Goal: Task Accomplishment & Management: Complete application form

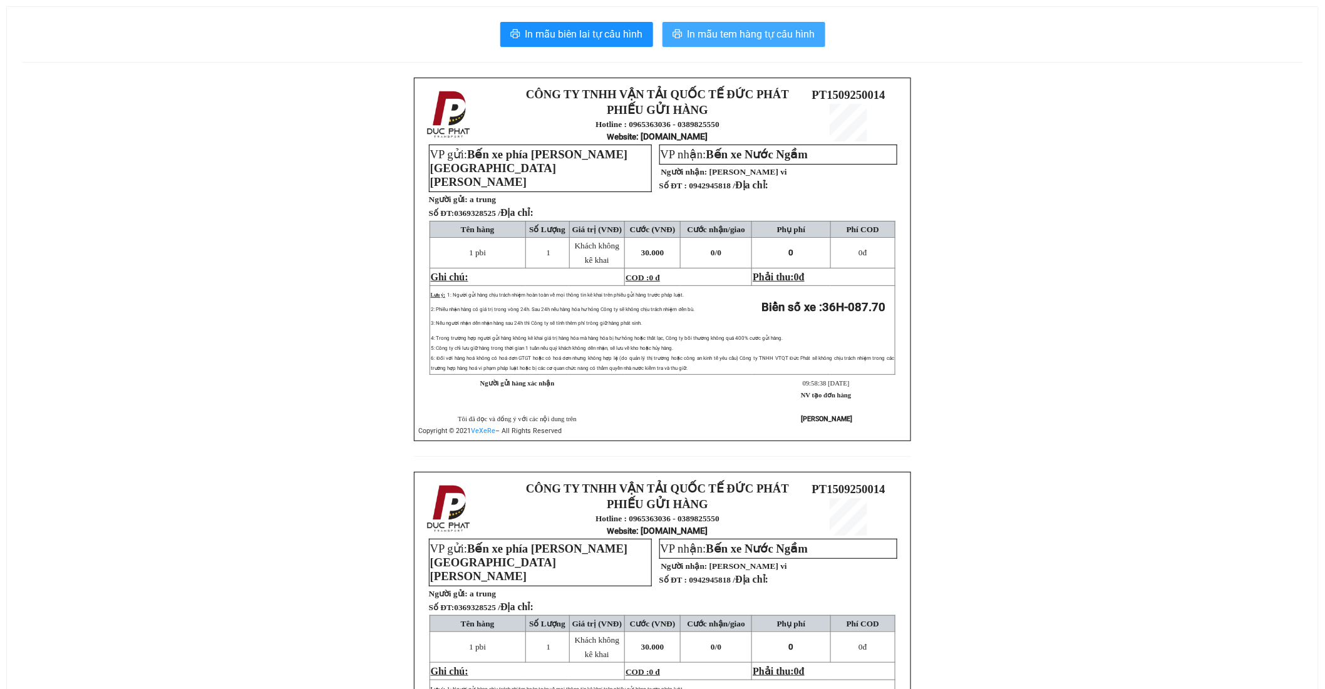
click at [748, 38] on span "In mẫu tem hàng tự cấu hình" at bounding box center [752, 34] width 128 height 16
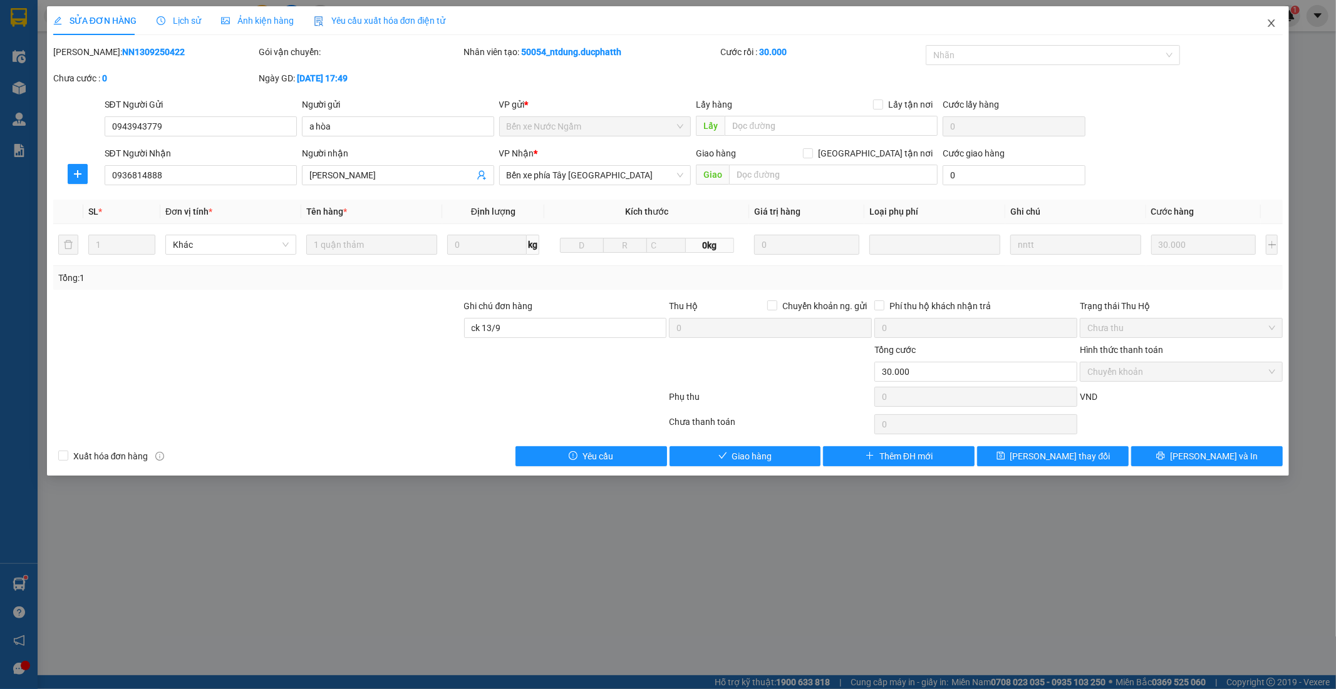
click at [1269, 19] on icon "close" at bounding box center [1271, 23] width 10 height 10
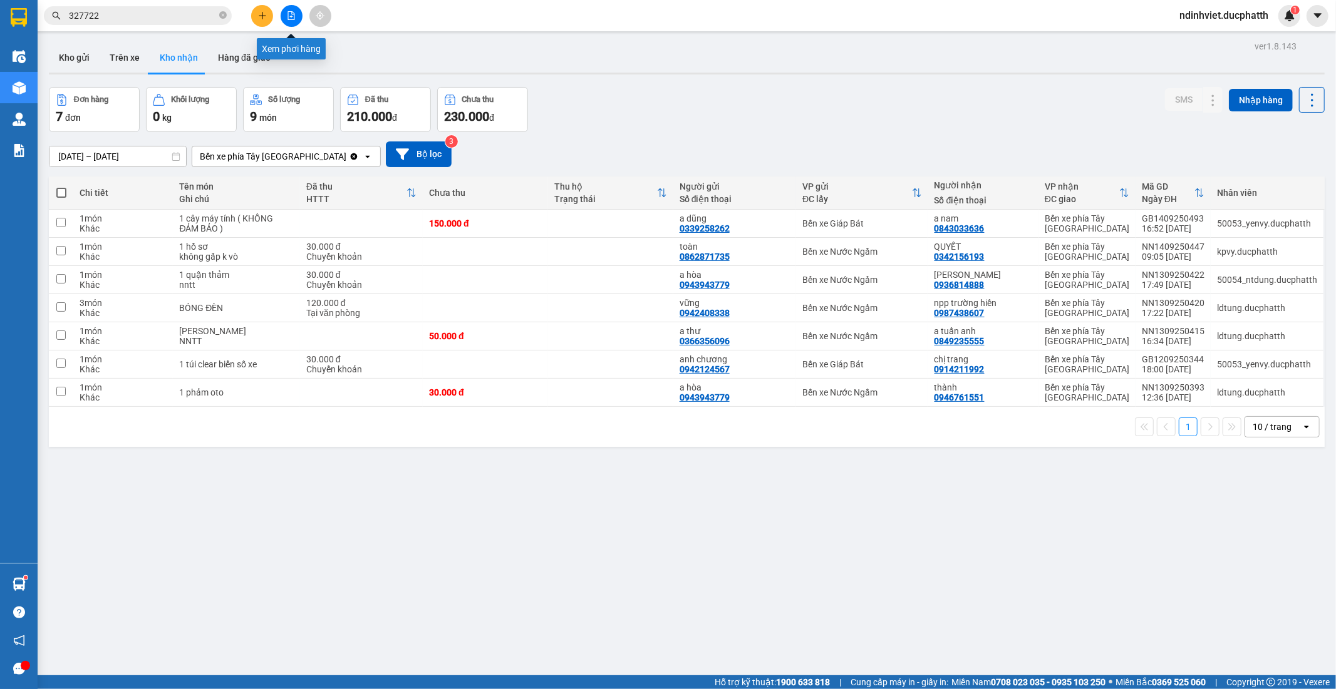
click at [292, 13] on icon "file-add" at bounding box center [291, 15] width 9 height 9
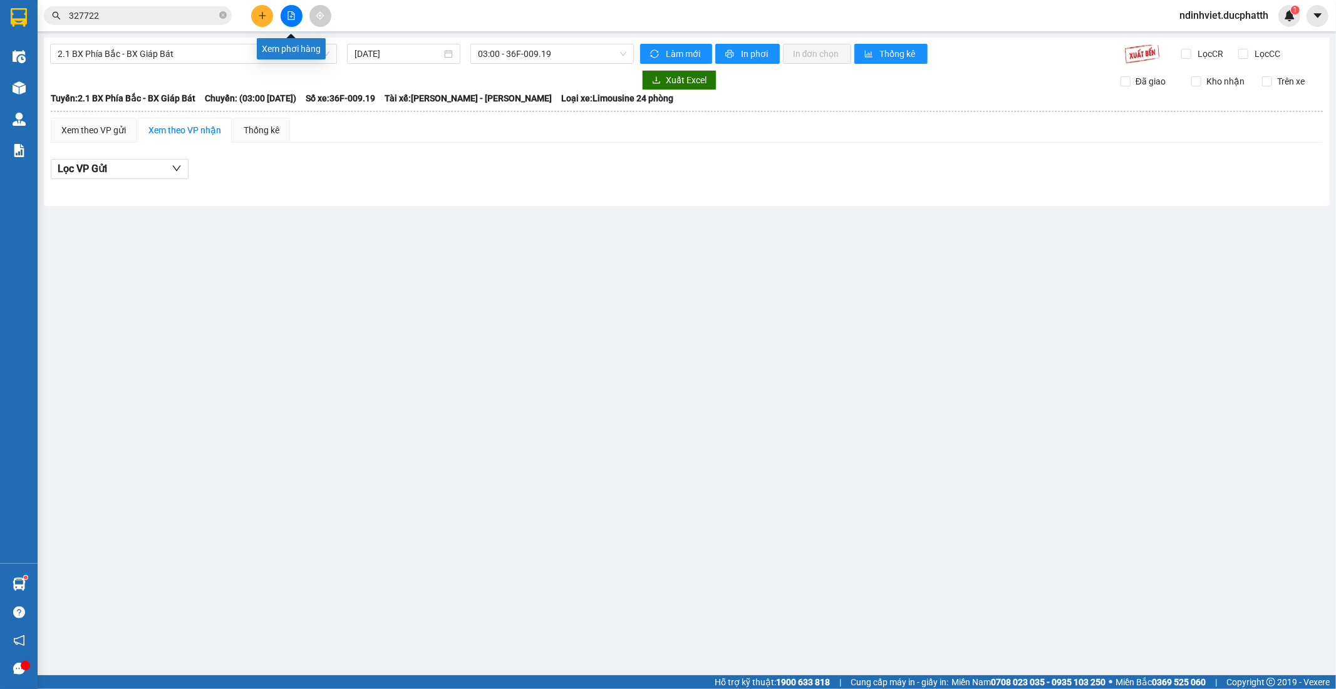
click at [287, 16] on icon "file-add" at bounding box center [291, 15] width 9 height 9
click at [274, 63] on span "2.1 BX Phía Bắc - BX Giáp Bát" at bounding box center [194, 53] width 272 height 19
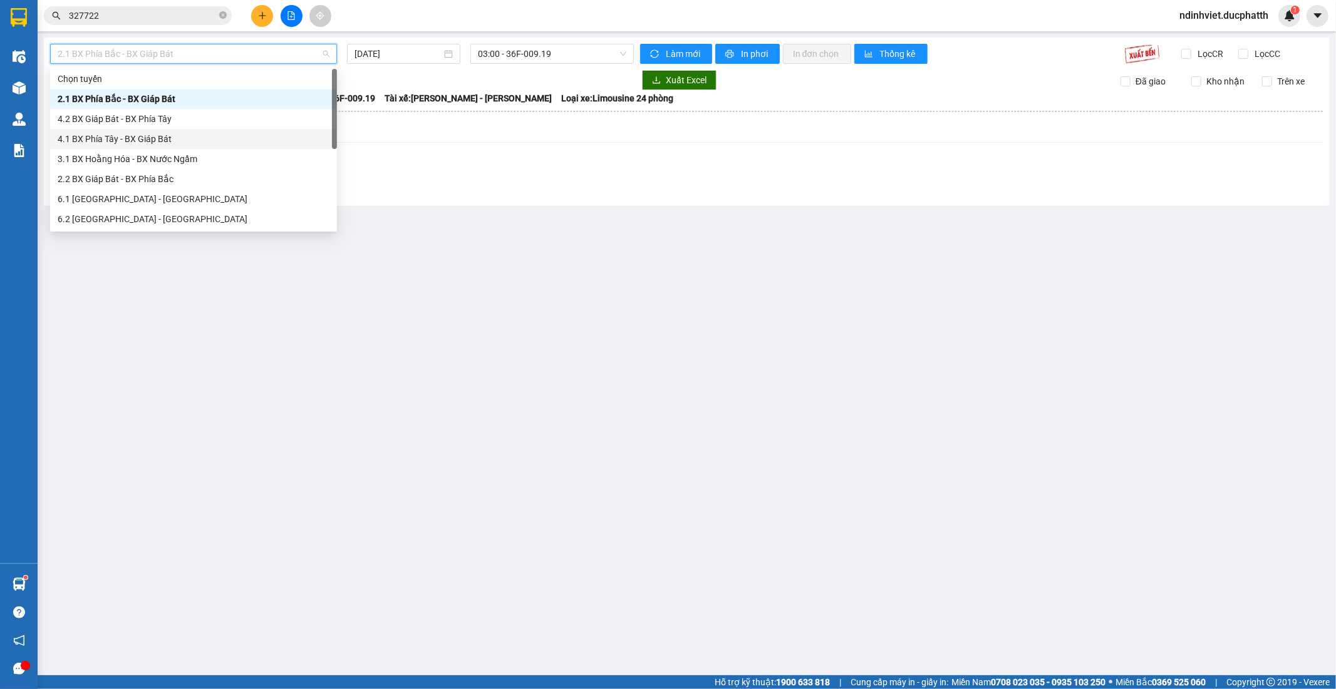
scroll to position [100, 0]
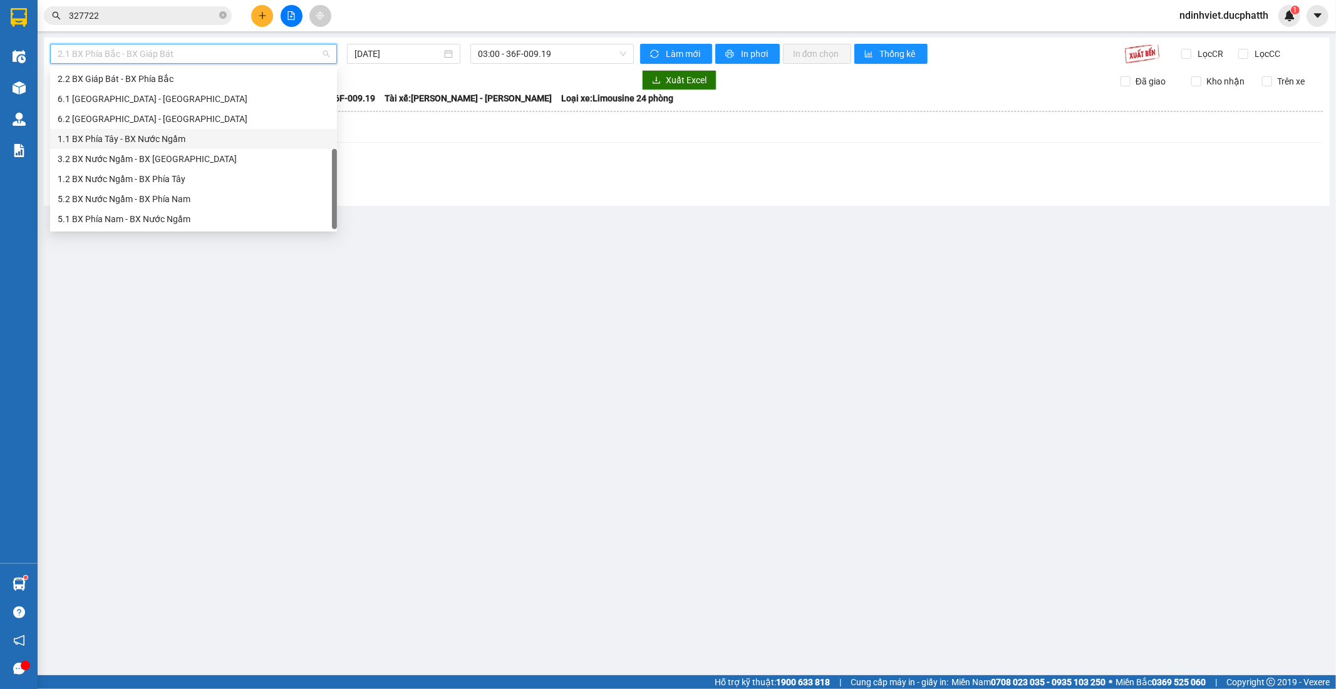
click at [191, 139] on div "1.1 BX Phía Tây - BX Nước Ngầm" at bounding box center [194, 139] width 272 height 14
type input "15/09/2025"
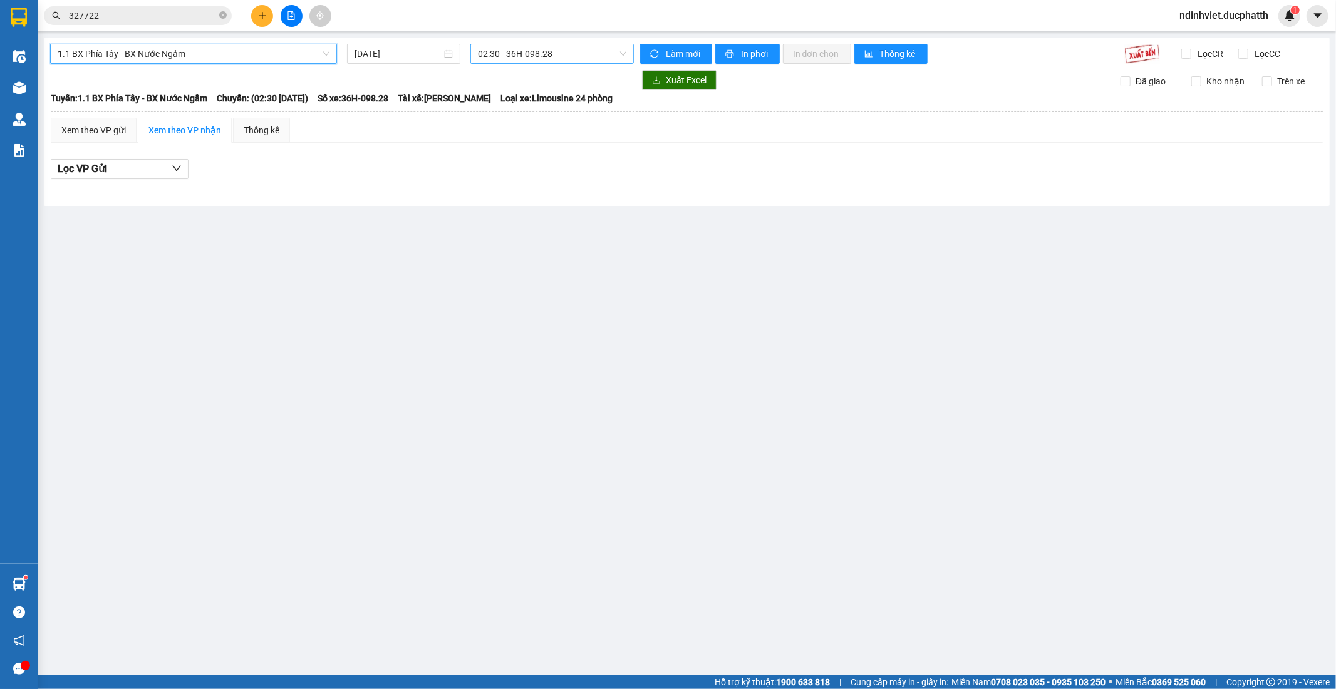
click at [545, 51] on span "02:30 - 36H-098.28" at bounding box center [552, 53] width 148 height 19
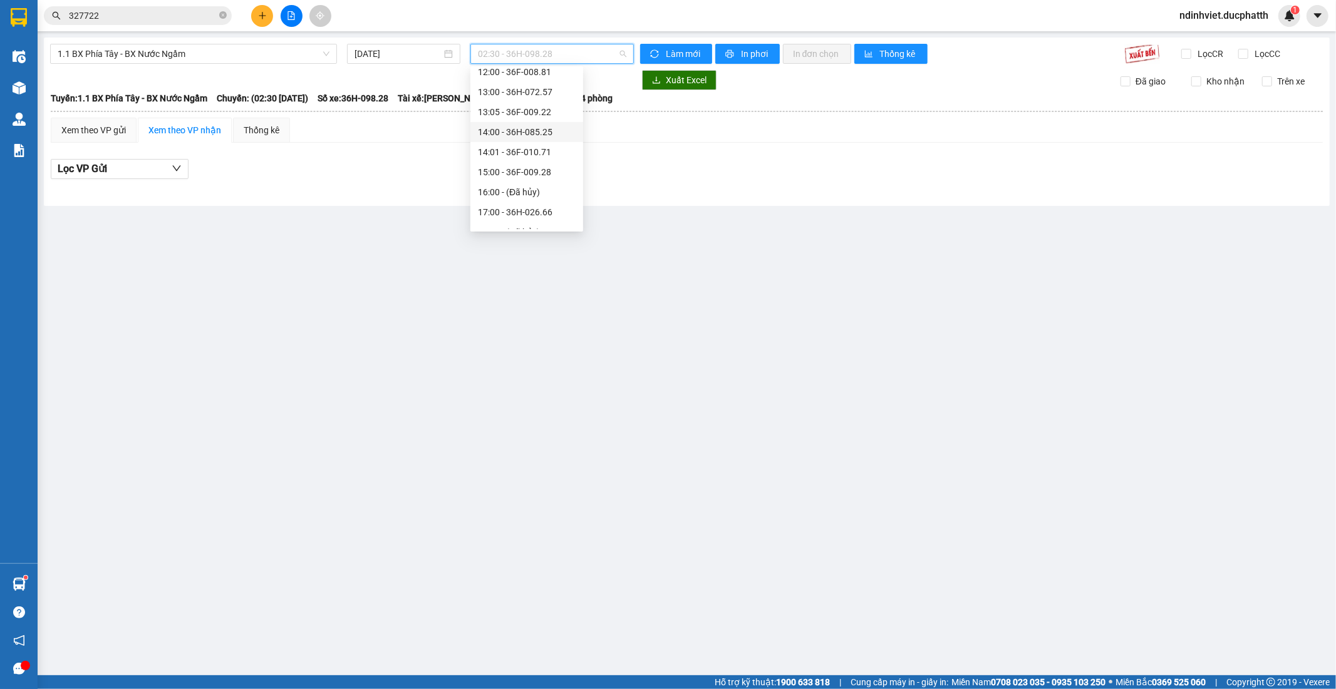
scroll to position [209, 0]
click at [540, 170] on div "10:00 - 36H-087.70" at bounding box center [527, 171] width 98 height 14
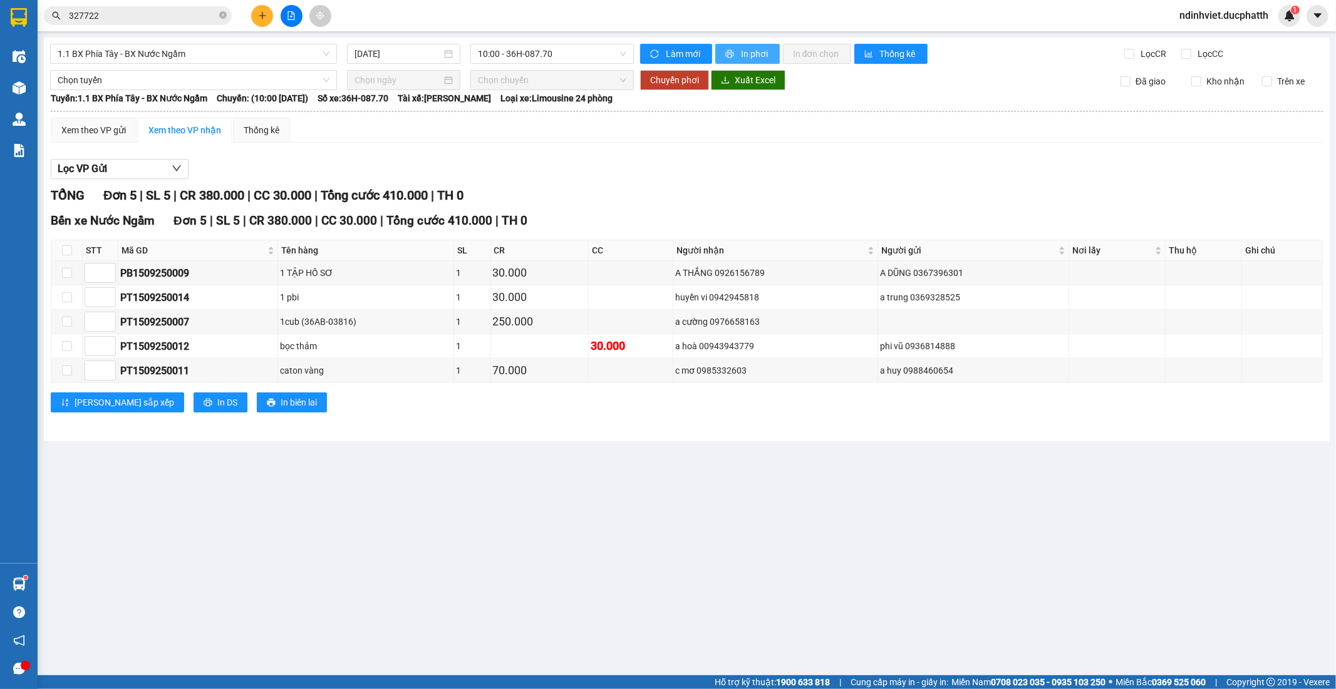
click at [744, 50] on span "In phơi" at bounding box center [755, 54] width 29 height 14
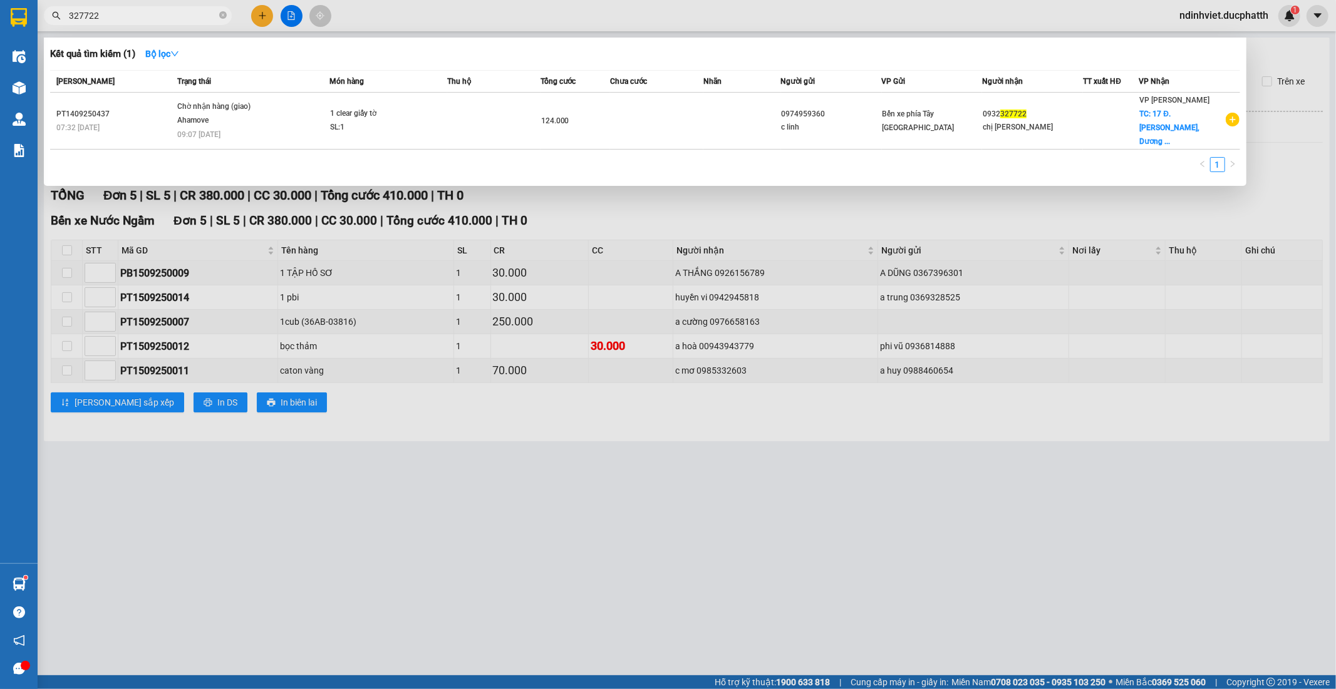
click at [177, 16] on input "327722" at bounding box center [143, 16] width 148 height 14
drag, startPoint x: 177, startPoint y: 16, endPoint x: 0, endPoint y: 60, distance: 182.1
click at [0, 58] on section "Kết quả tìm kiếm ( 1 ) Bộ lọc Mã ĐH Trạng thái Món hàng Thu hộ Tổng cước Chưa c…" at bounding box center [668, 344] width 1336 height 689
paste input "0988348965"
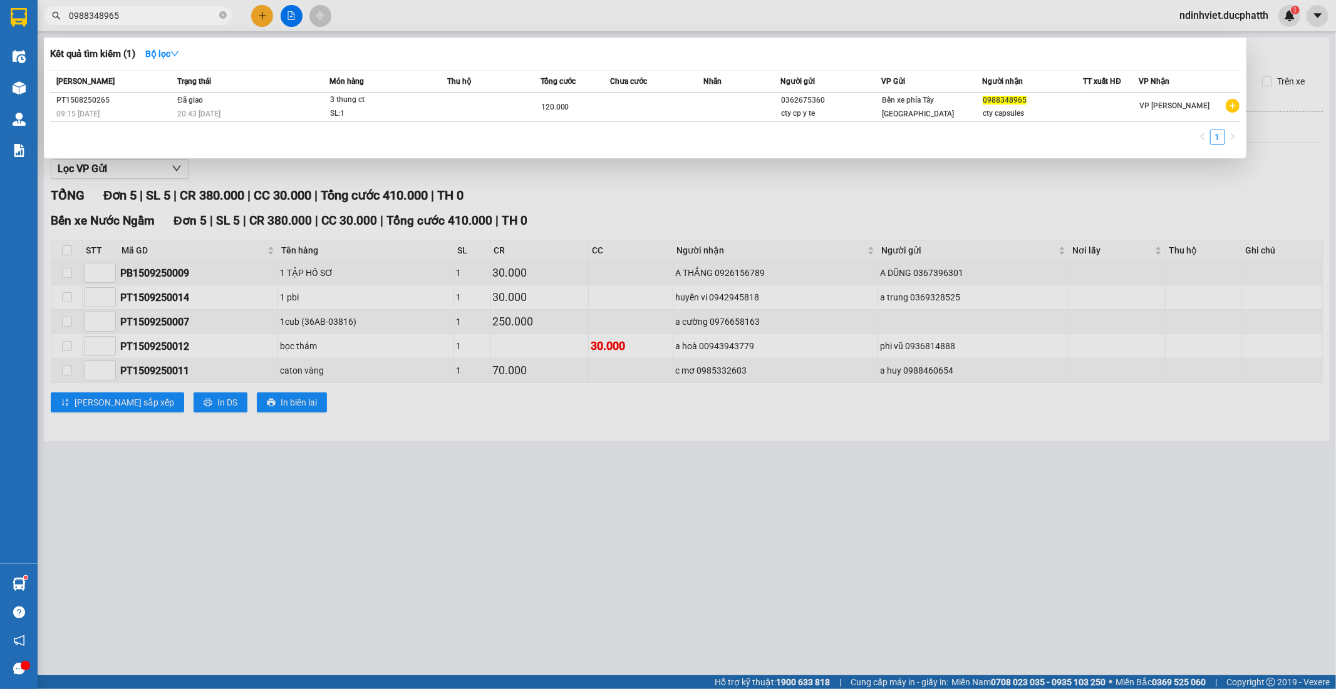
type input "0988348965"
click at [226, 16] on icon "close-circle" at bounding box center [223, 15] width 8 height 8
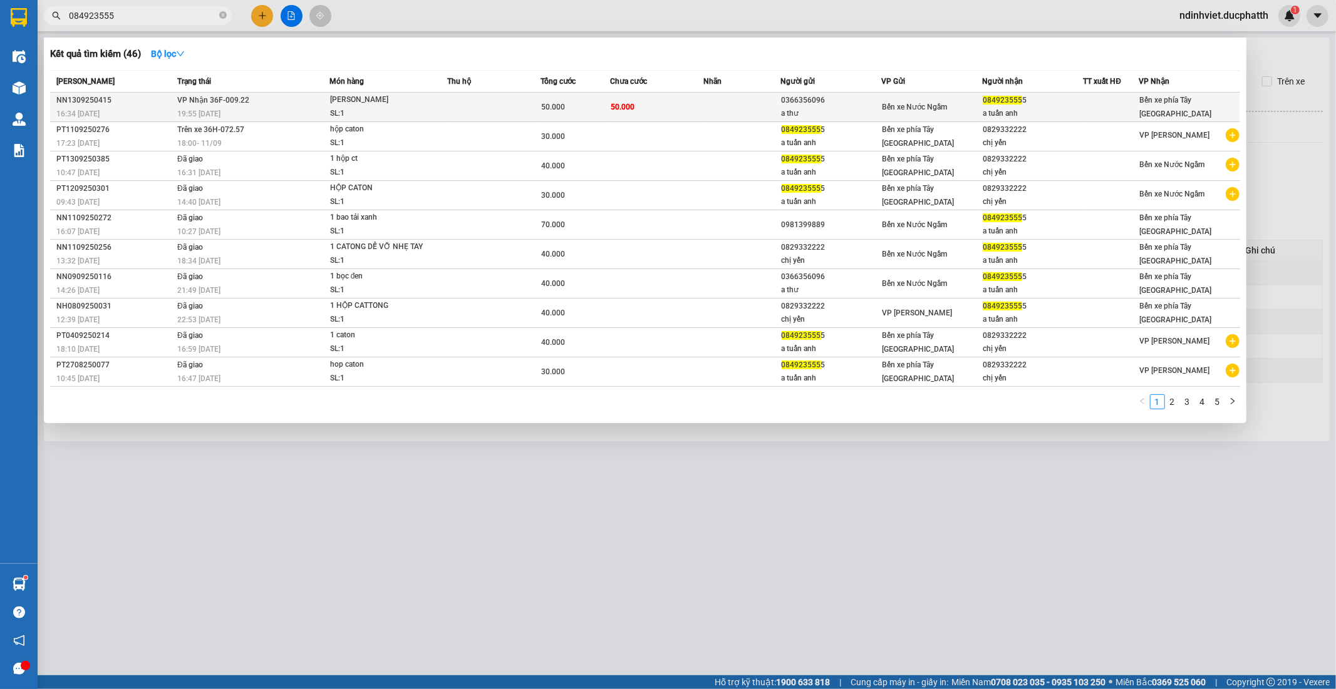
type input "084923555"
click at [641, 107] on td "50.000" at bounding box center [656, 107] width 93 height 29
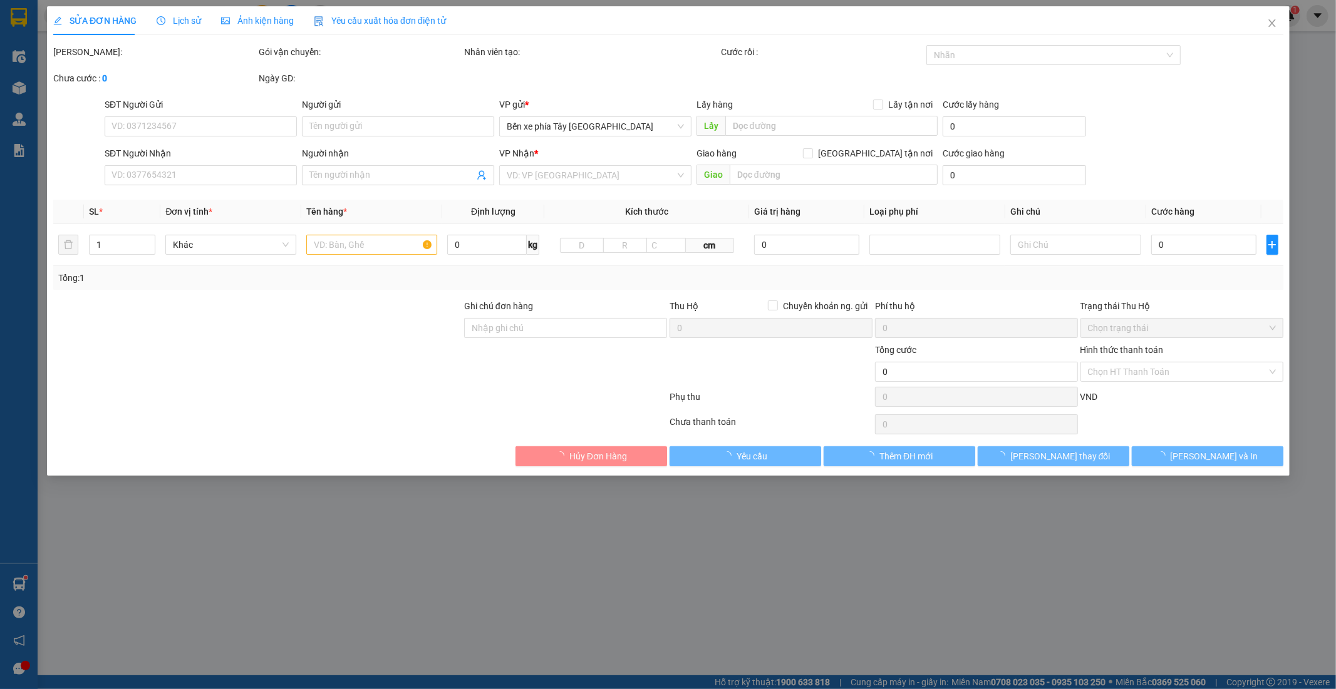
type input "0366356096"
type input "a thư"
type input "0849235555"
type input "a tuấn anh"
type input "50.000"
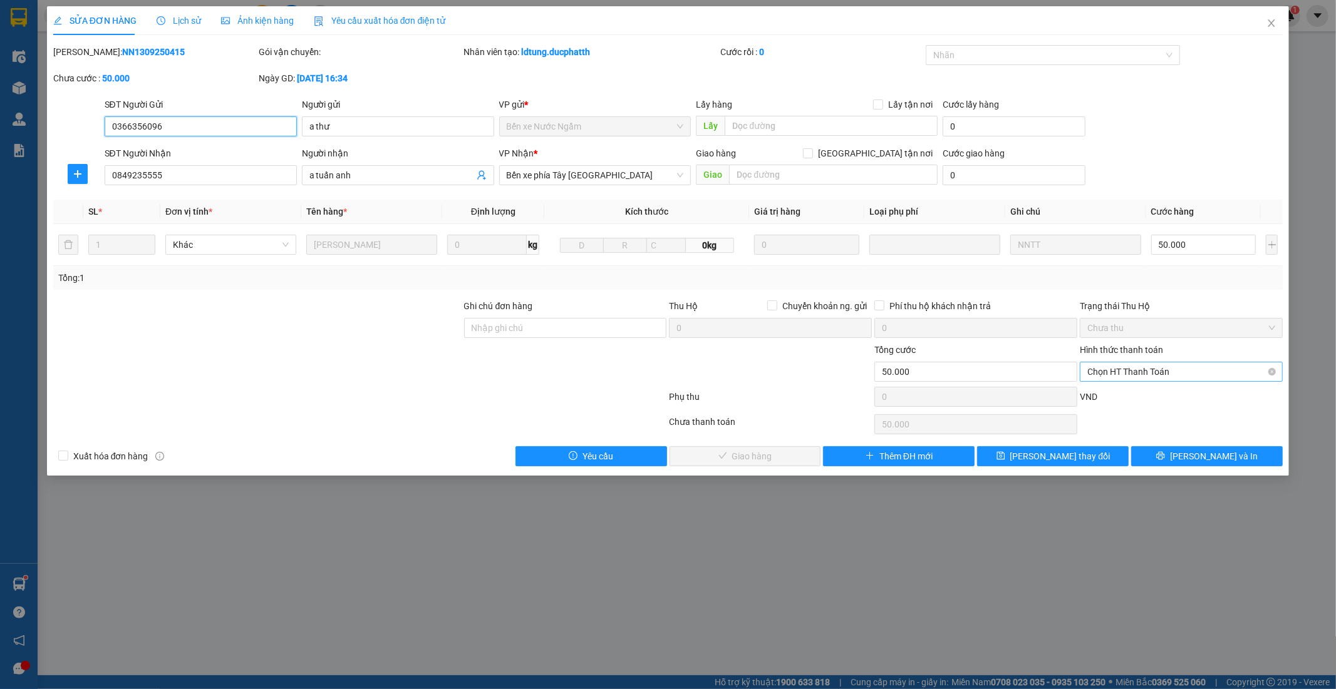
click at [1093, 369] on span "Chọn HT Thanh Toán" at bounding box center [1181, 372] width 188 height 19
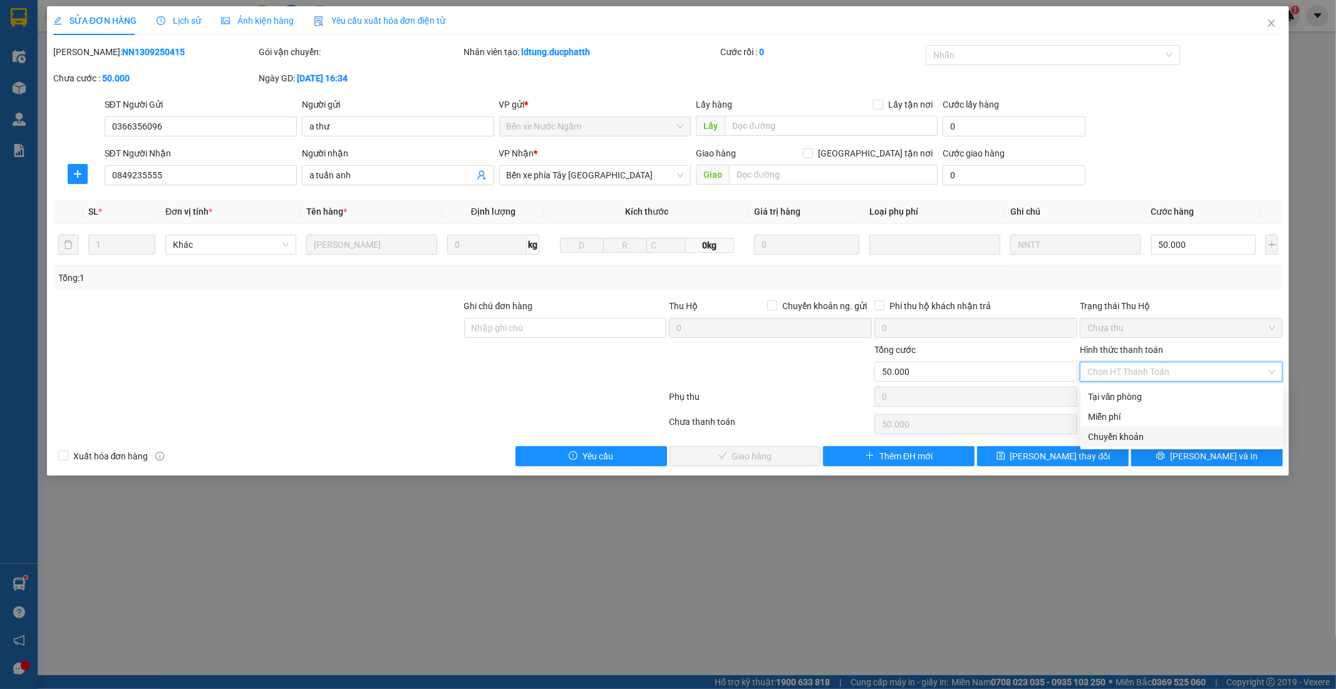
click at [1128, 435] on div "Chuyển khoản" at bounding box center [1182, 437] width 188 height 14
type input "0"
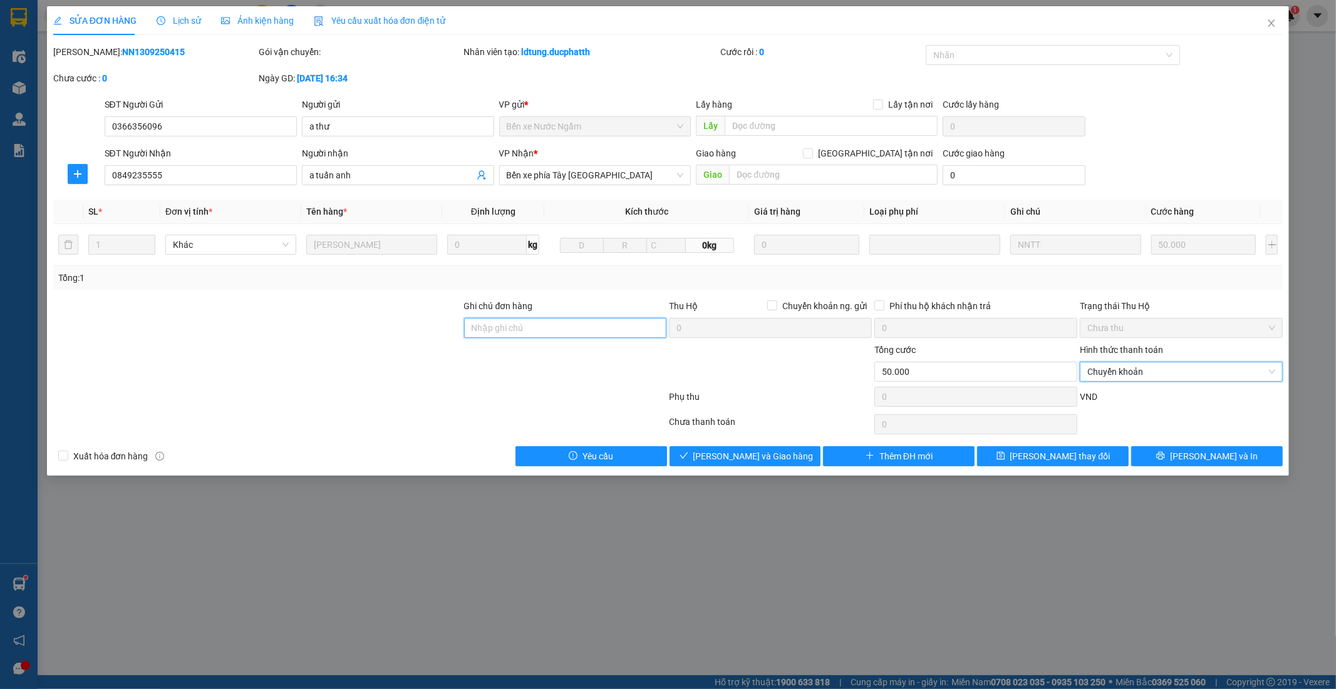
click at [566, 323] on input "Ghi chú đơn hàng" at bounding box center [565, 328] width 203 height 20
click at [963, 374] on input "50.000" at bounding box center [975, 372] width 203 height 20
click at [1211, 365] on span "Chuyển khoản" at bounding box center [1181, 372] width 188 height 19
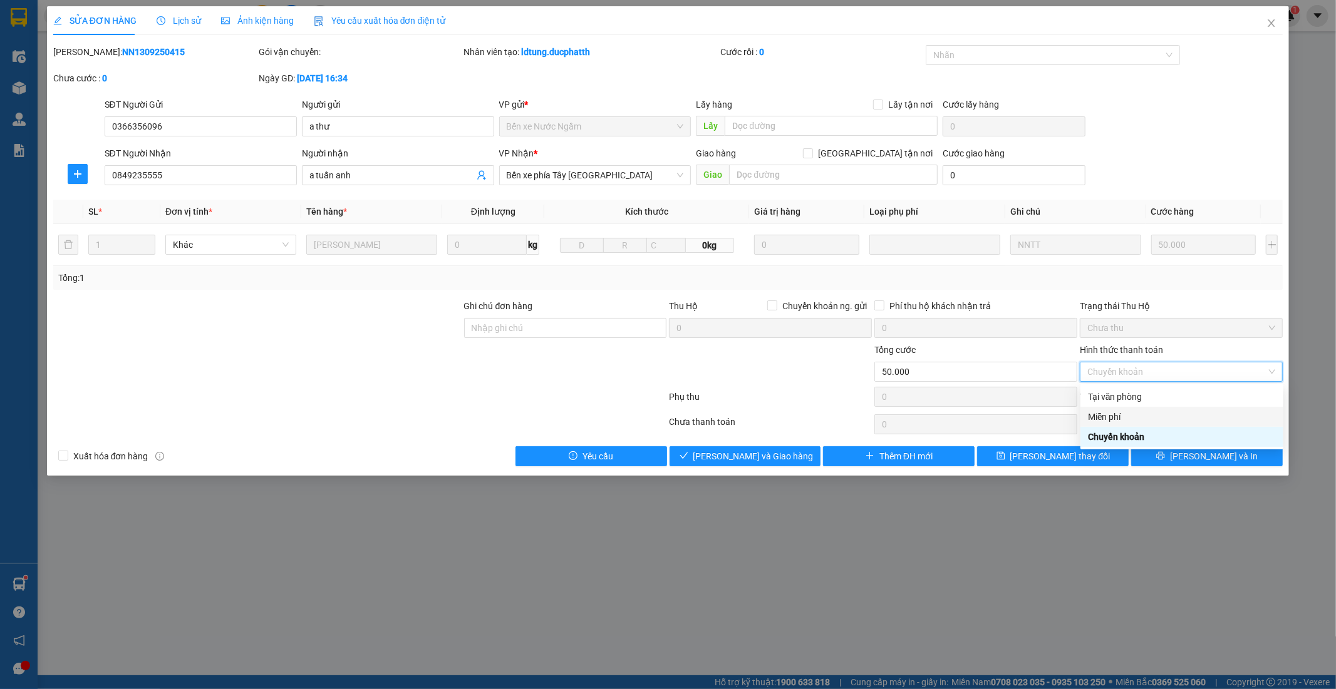
click at [1105, 414] on div "Miễn phí" at bounding box center [1182, 417] width 188 height 14
click at [1276, 368] on div "Miễn phí" at bounding box center [1181, 372] width 203 height 20
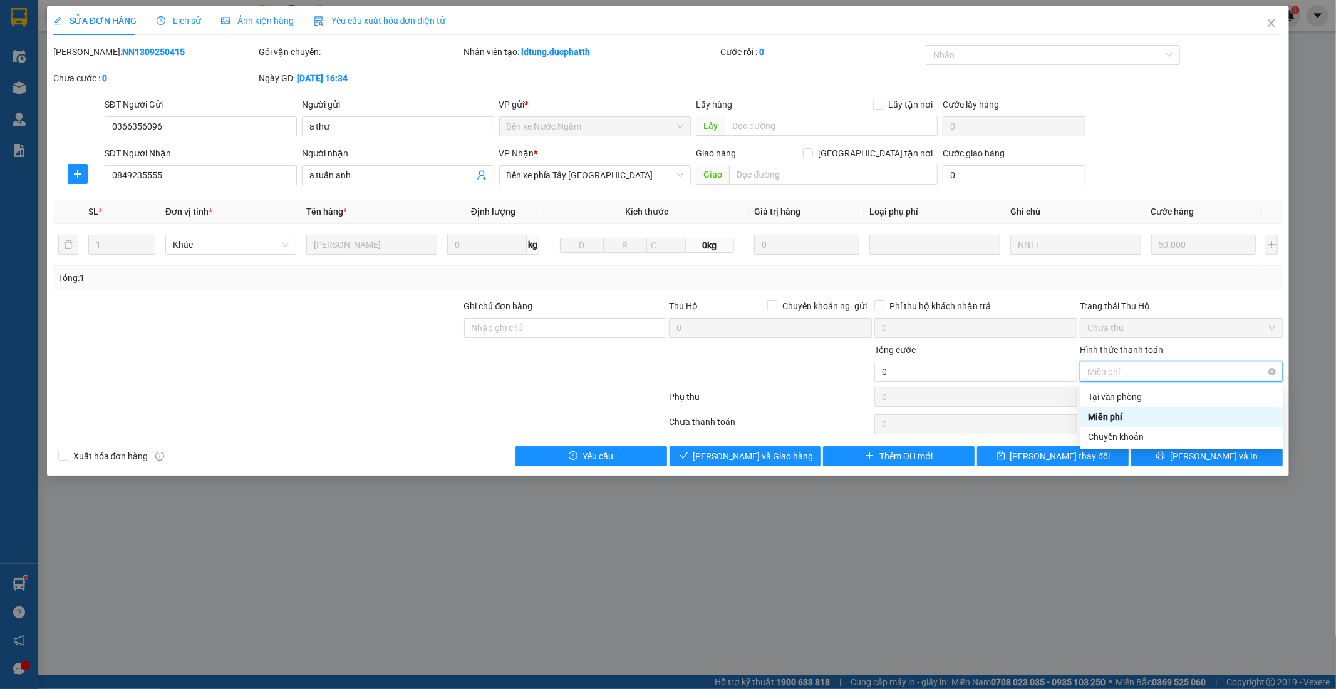
click at [1276, 368] on div "Miễn phí" at bounding box center [1181, 372] width 203 height 20
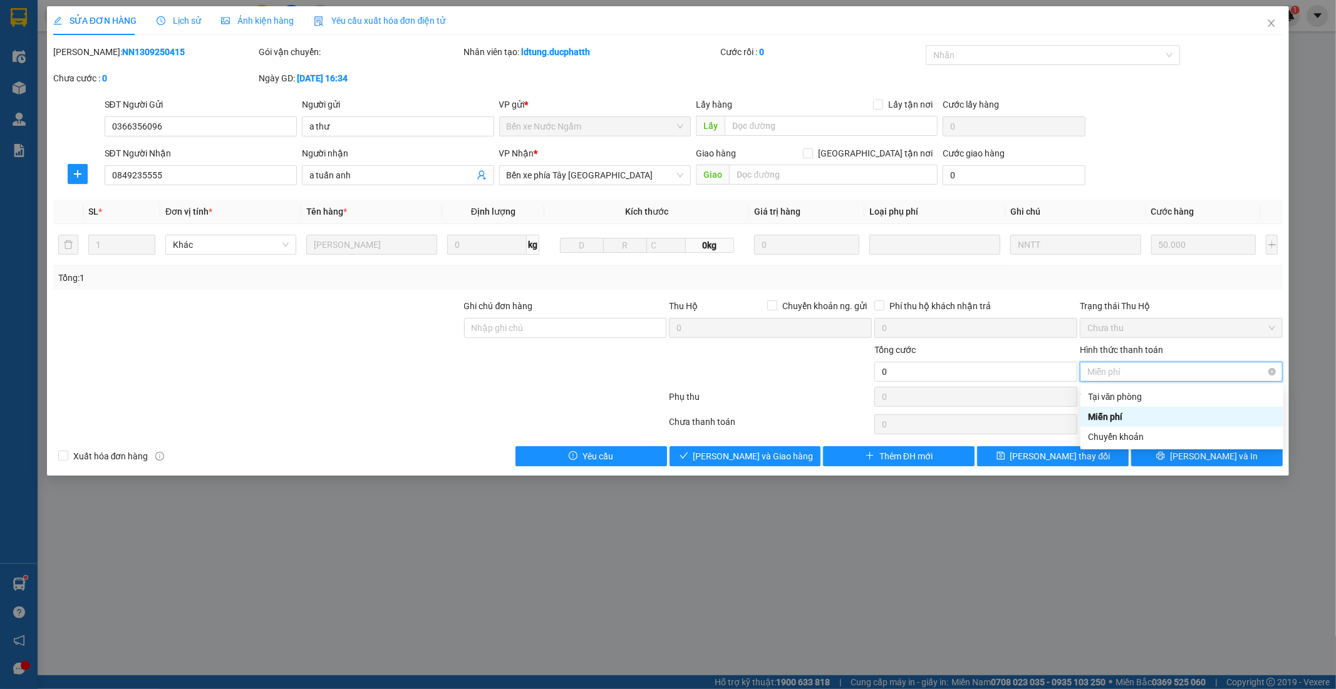
click at [1276, 368] on div "Miễn phí" at bounding box center [1181, 372] width 203 height 20
click at [1191, 398] on div "Tại văn phòng" at bounding box center [1182, 397] width 188 height 14
type input "50.000"
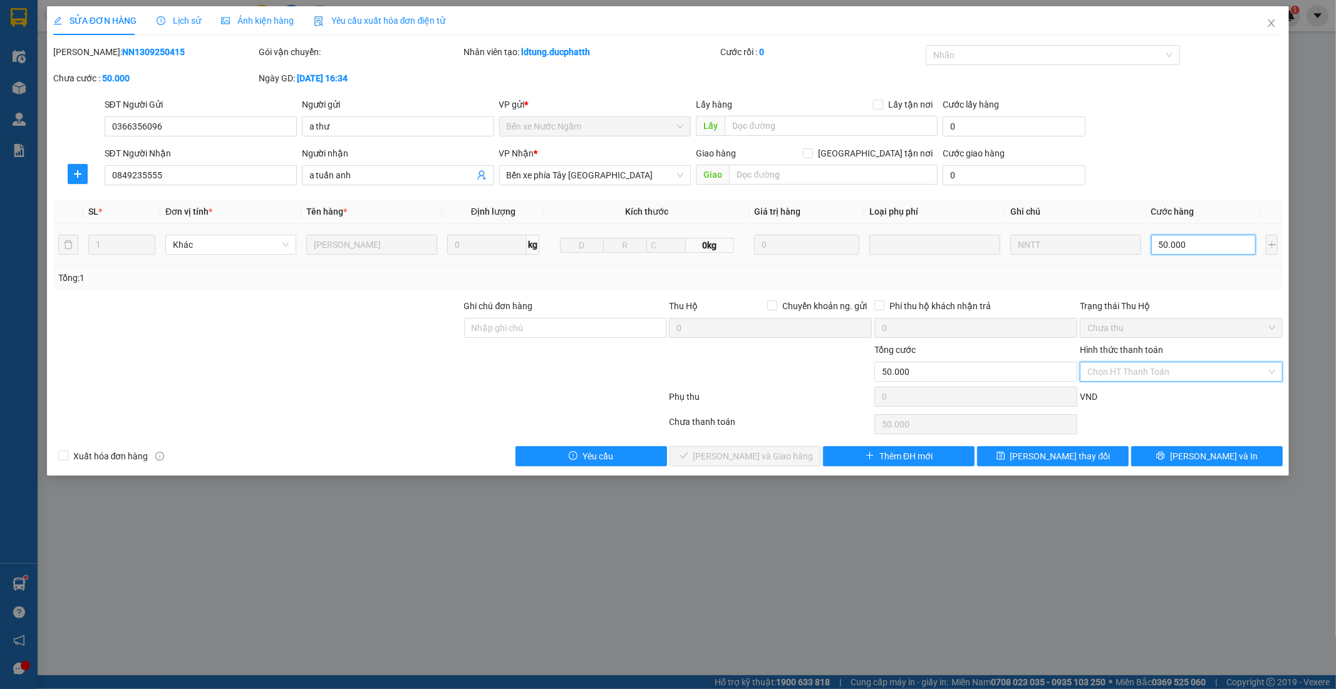
click at [1178, 243] on input "50.000" at bounding box center [1203, 245] width 105 height 20
type input "4"
type input "40"
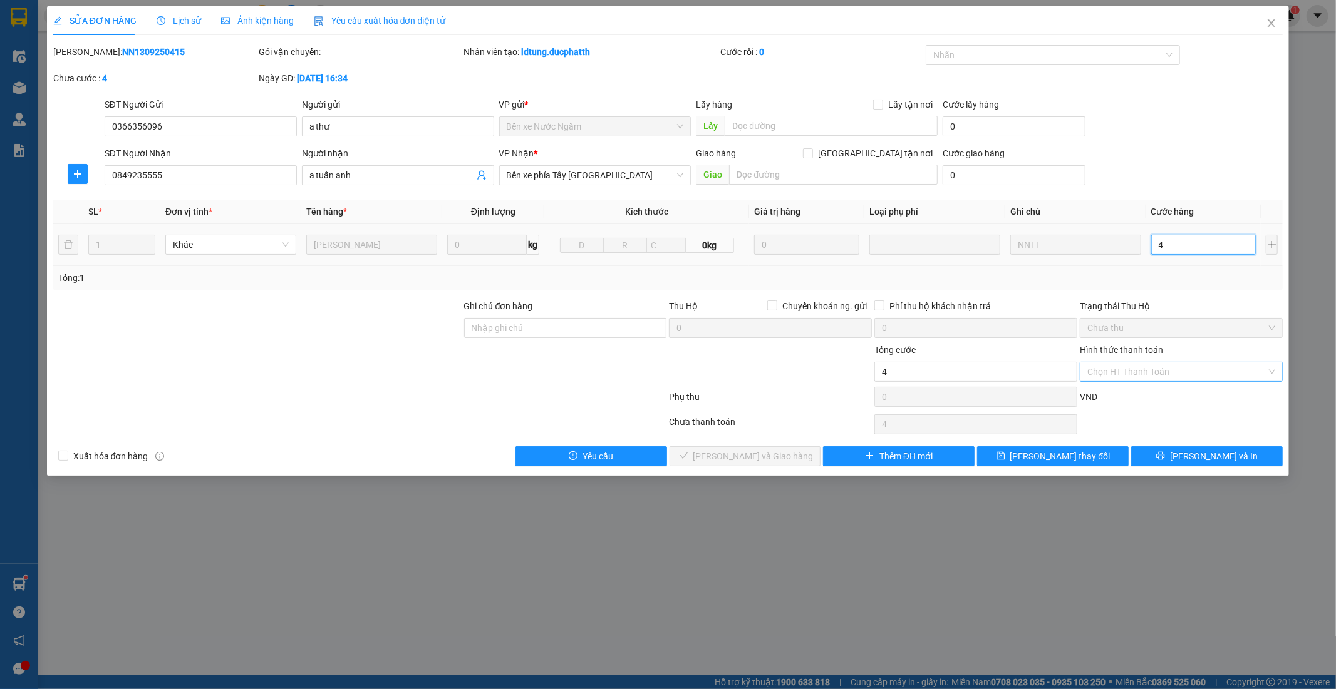
type input "40"
type input "400"
type input "4.000"
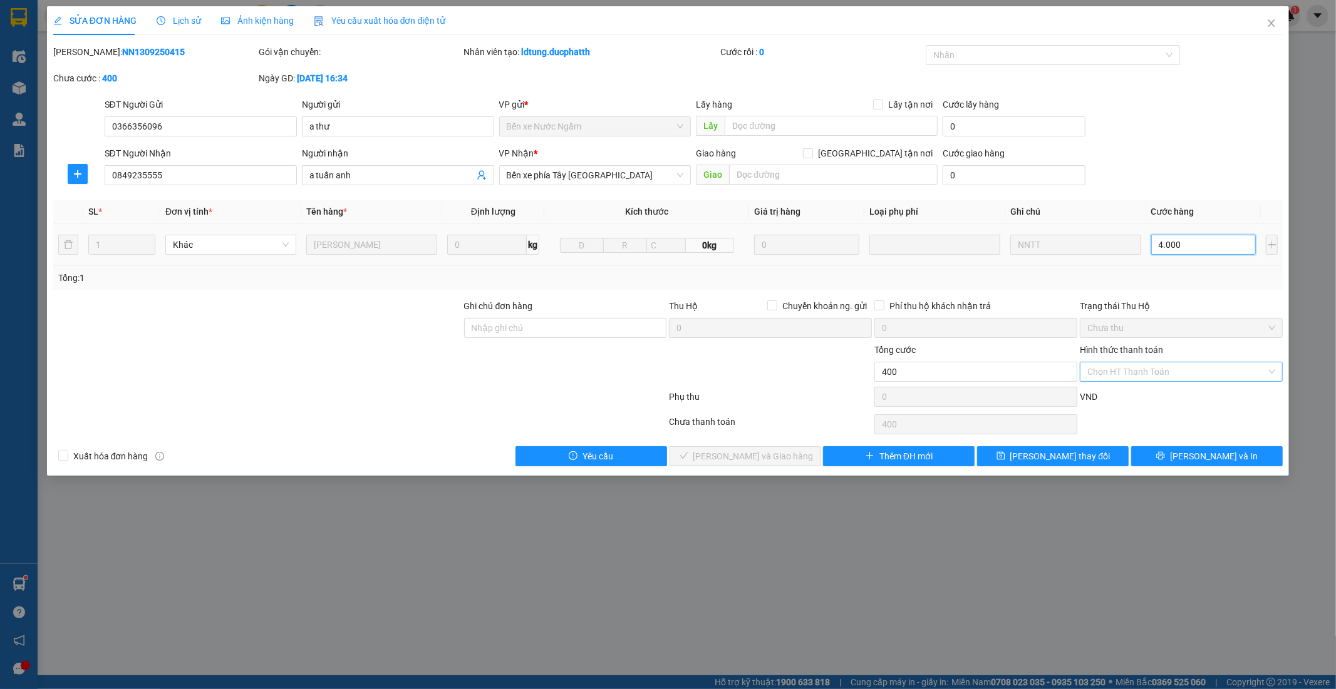
type input "4.000"
type input "40.000"
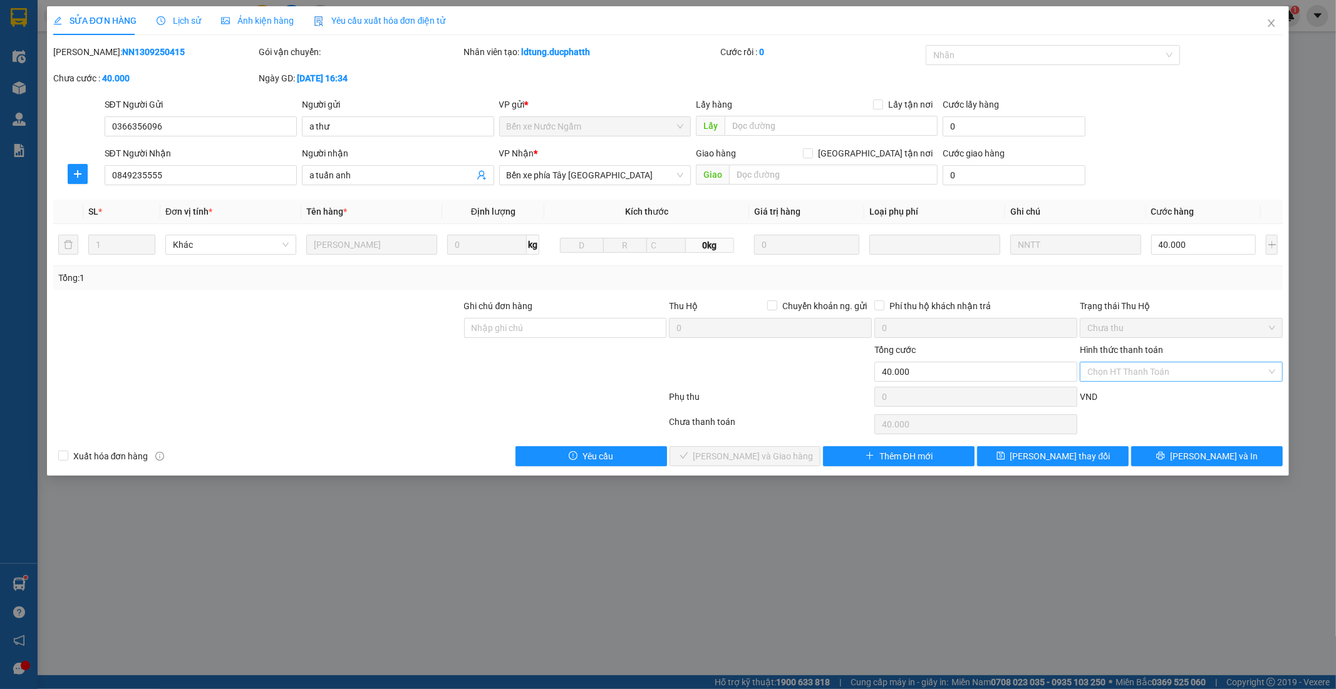
drag, startPoint x: 1192, startPoint y: 370, endPoint x: 1201, endPoint y: 370, distance: 8.8
click at [1199, 370] on input "Hình thức thanh toán" at bounding box center [1176, 372] width 179 height 19
click at [1144, 440] on div "Chuyển khoản" at bounding box center [1182, 437] width 188 height 14
type input "0"
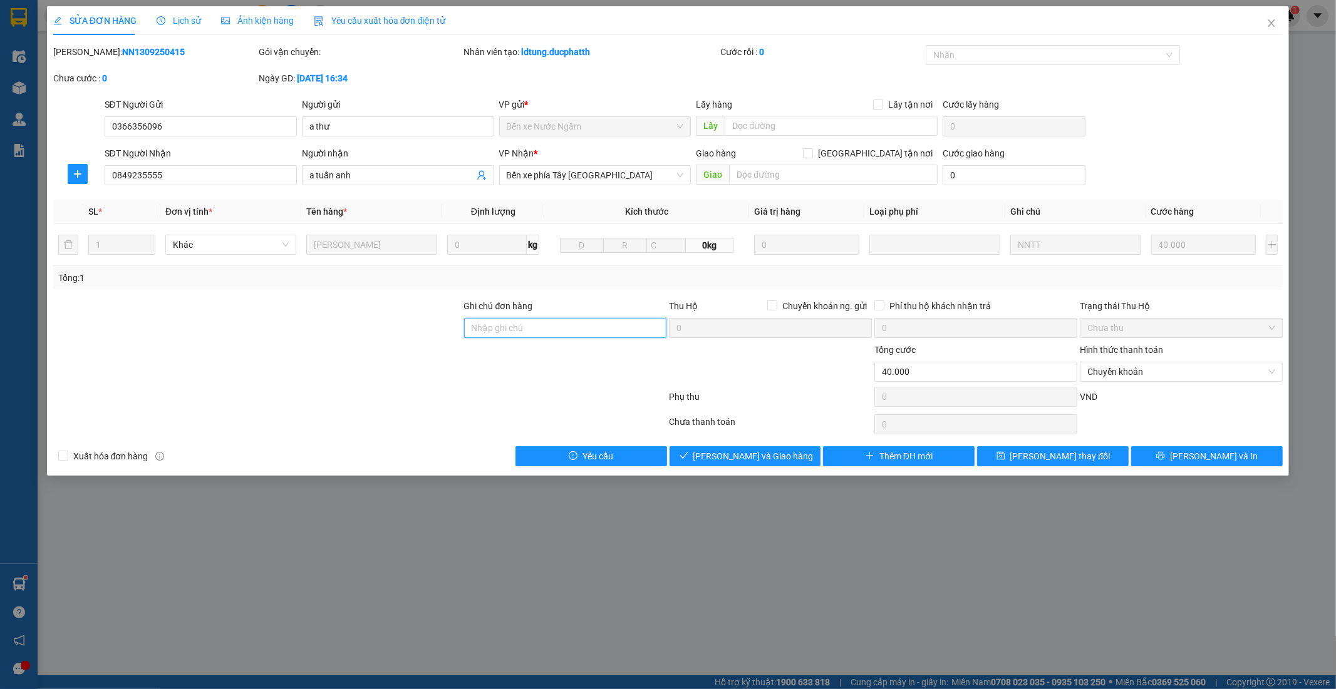
click at [570, 323] on input "Ghi chú đơn hàng" at bounding box center [565, 328] width 203 height 20
type input "Nntt - ck 15/9 10h32 nguyen tuan anh vietin"
click at [795, 453] on button "Lưu và Giao hàng" at bounding box center [745, 457] width 152 height 20
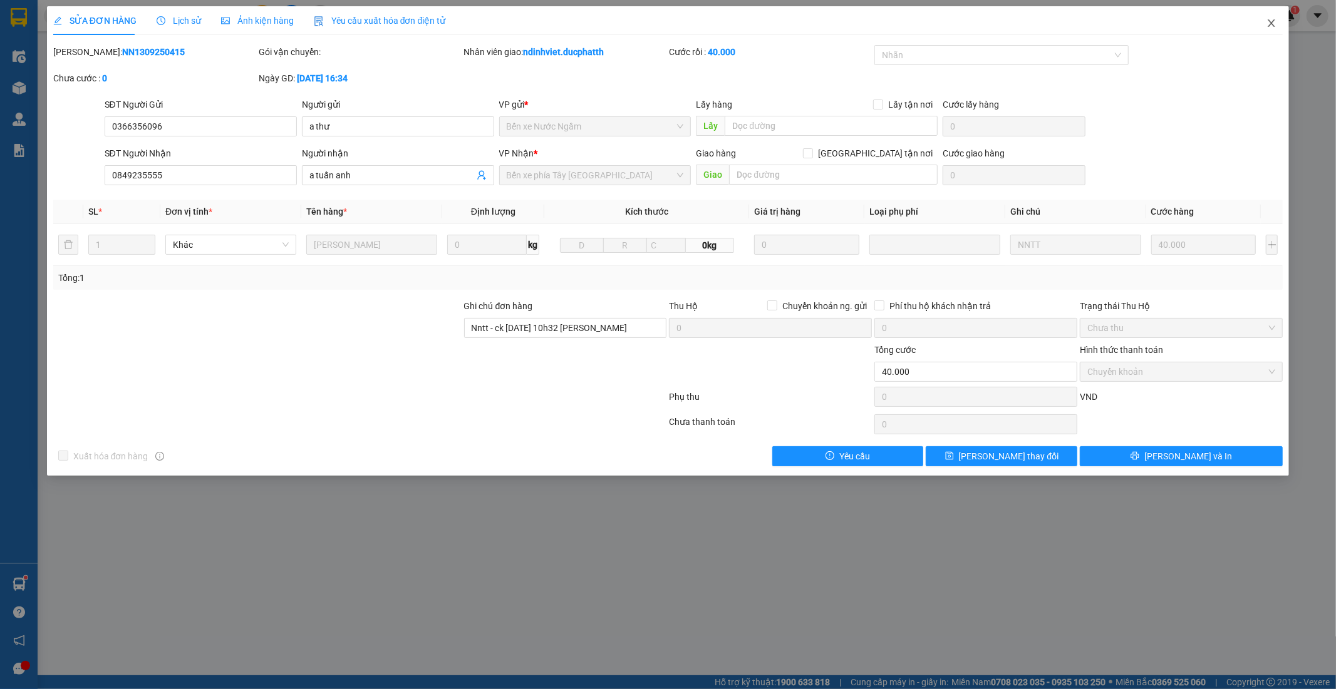
click at [1274, 21] on icon "close" at bounding box center [1271, 23] width 7 height 8
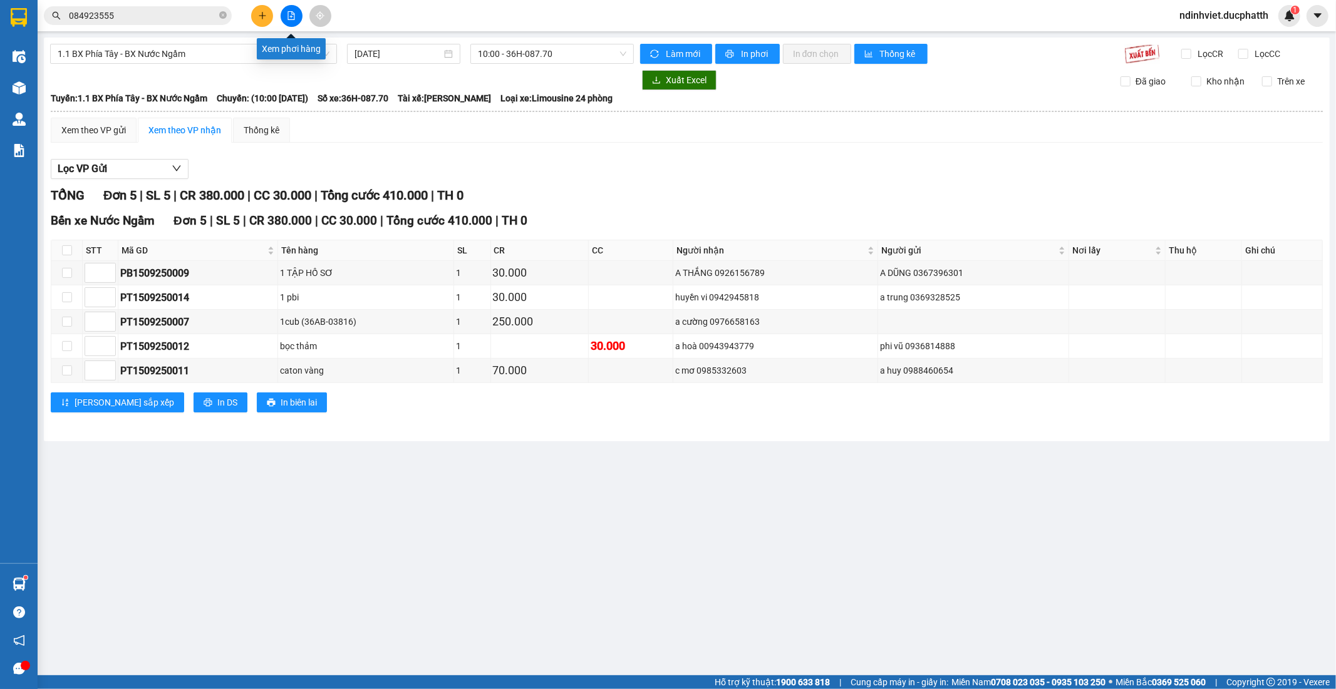
click at [290, 13] on icon "file-add" at bounding box center [291, 15] width 9 height 9
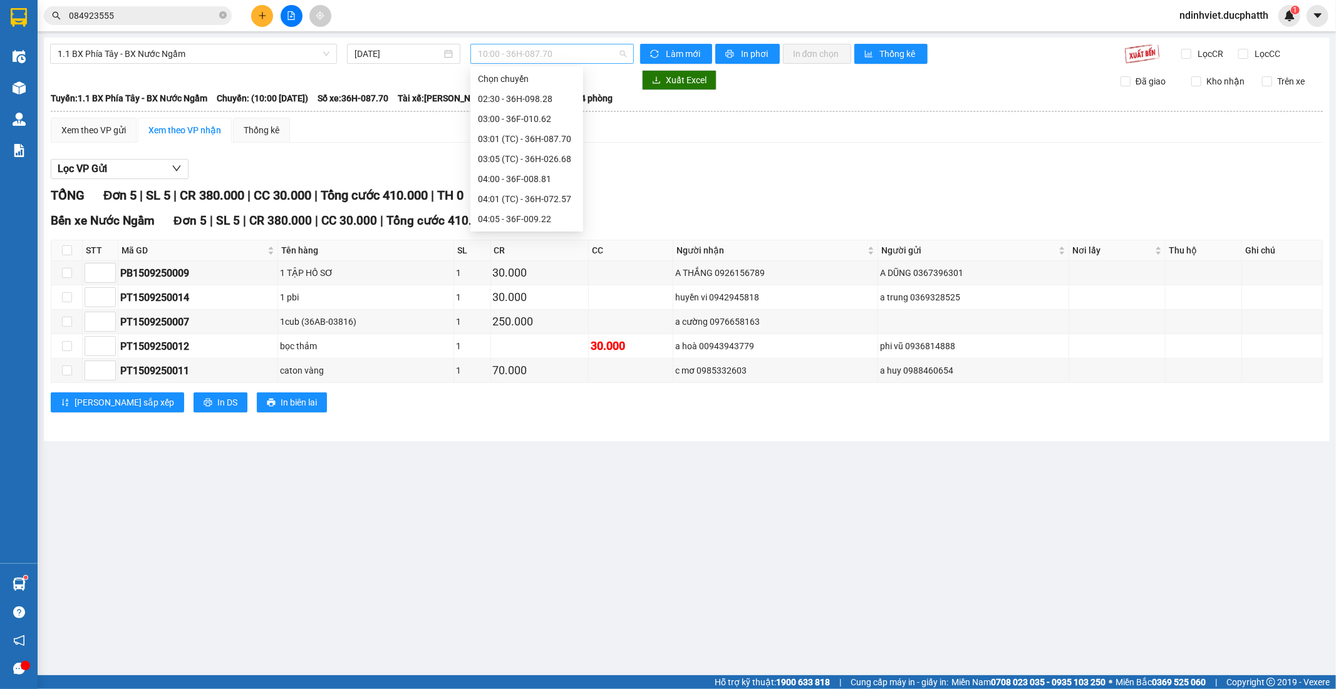
click at [586, 52] on span "10:00 - 36H-087.70" at bounding box center [552, 53] width 148 height 19
click at [521, 103] on div "11:00 - 36H-026.68" at bounding box center [527, 101] width 98 height 14
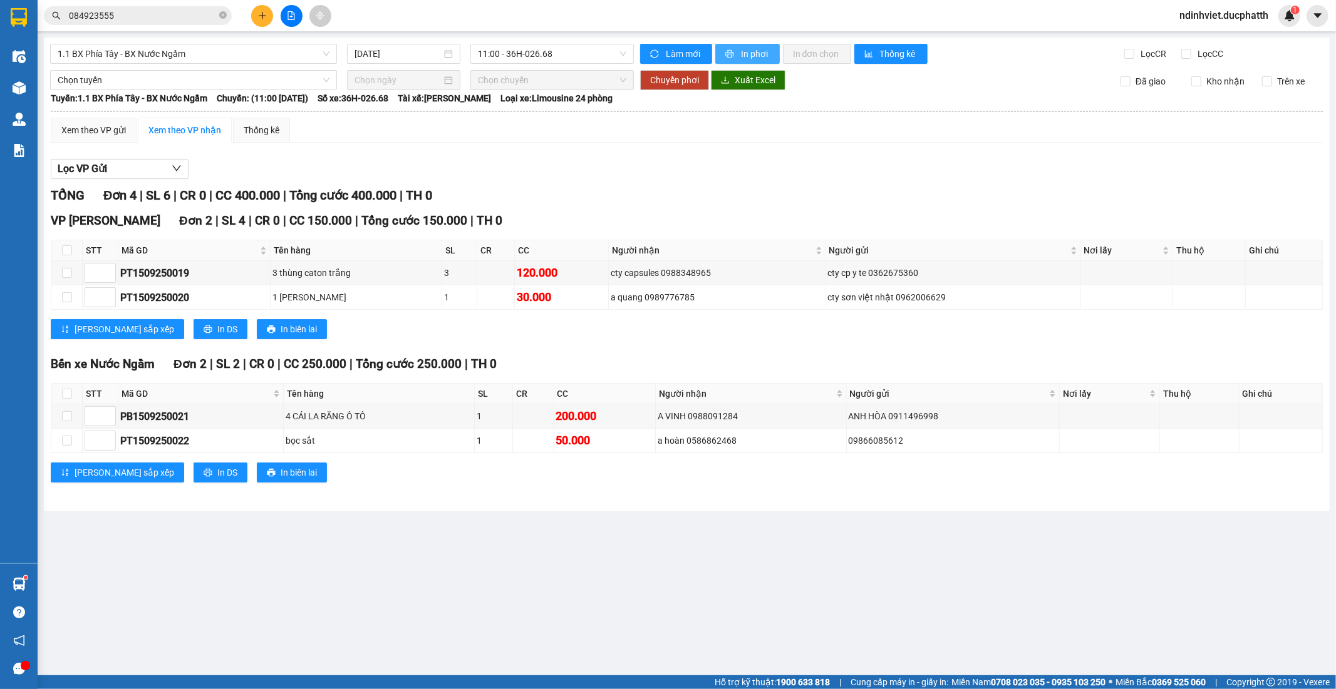
click at [750, 52] on span "In phơi" at bounding box center [755, 54] width 29 height 14
click at [458, 277] on div "3" at bounding box center [459, 273] width 31 height 14
click at [759, 277] on div "cty capsules 0988348965" at bounding box center [717, 273] width 213 height 14
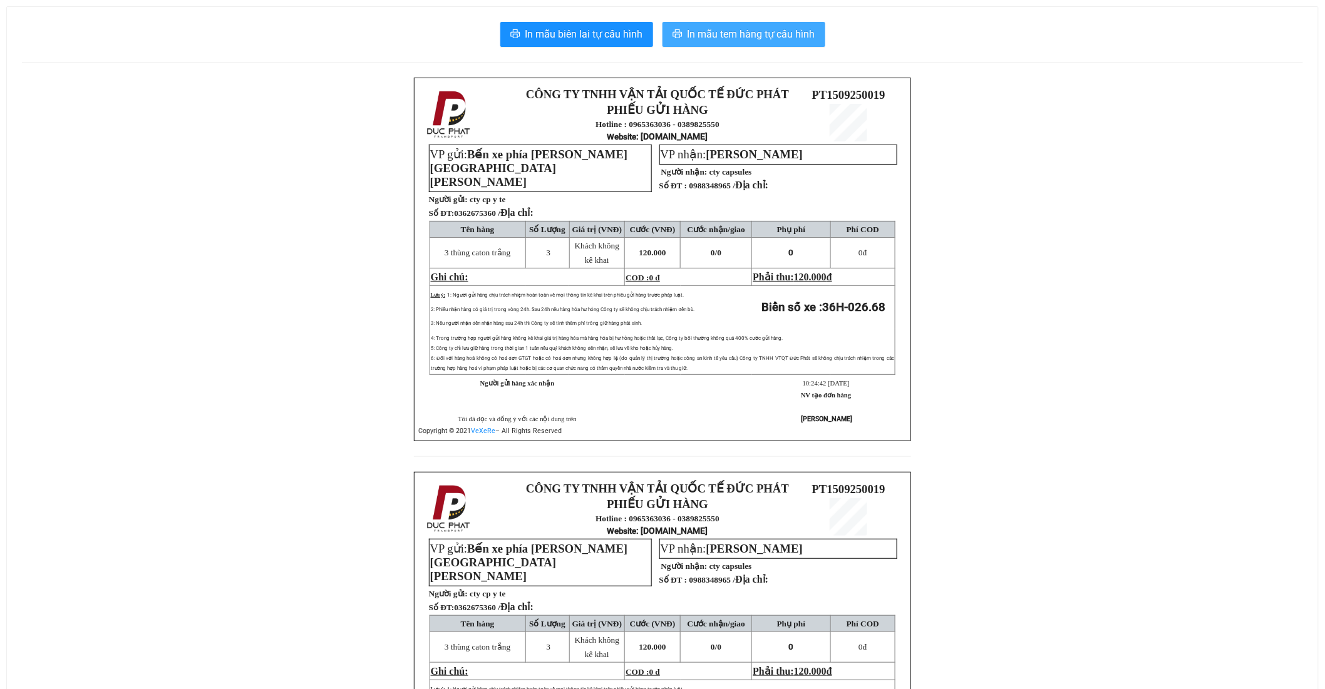
click at [741, 39] on span "In mẫu tem hàng tự cấu hình" at bounding box center [752, 34] width 128 height 16
drag, startPoint x: 748, startPoint y: 21, endPoint x: 748, endPoint y: 33, distance: 11.9
click at [748, 32] on button "In mẫu tem hàng tự cấu hình" at bounding box center [744, 34] width 163 height 25
click at [747, 40] on span "In mẫu tem hàng tự cấu hình" at bounding box center [752, 34] width 128 height 16
click at [784, 41] on span "In mẫu tem hàng tự cấu hình" at bounding box center [752, 34] width 128 height 16
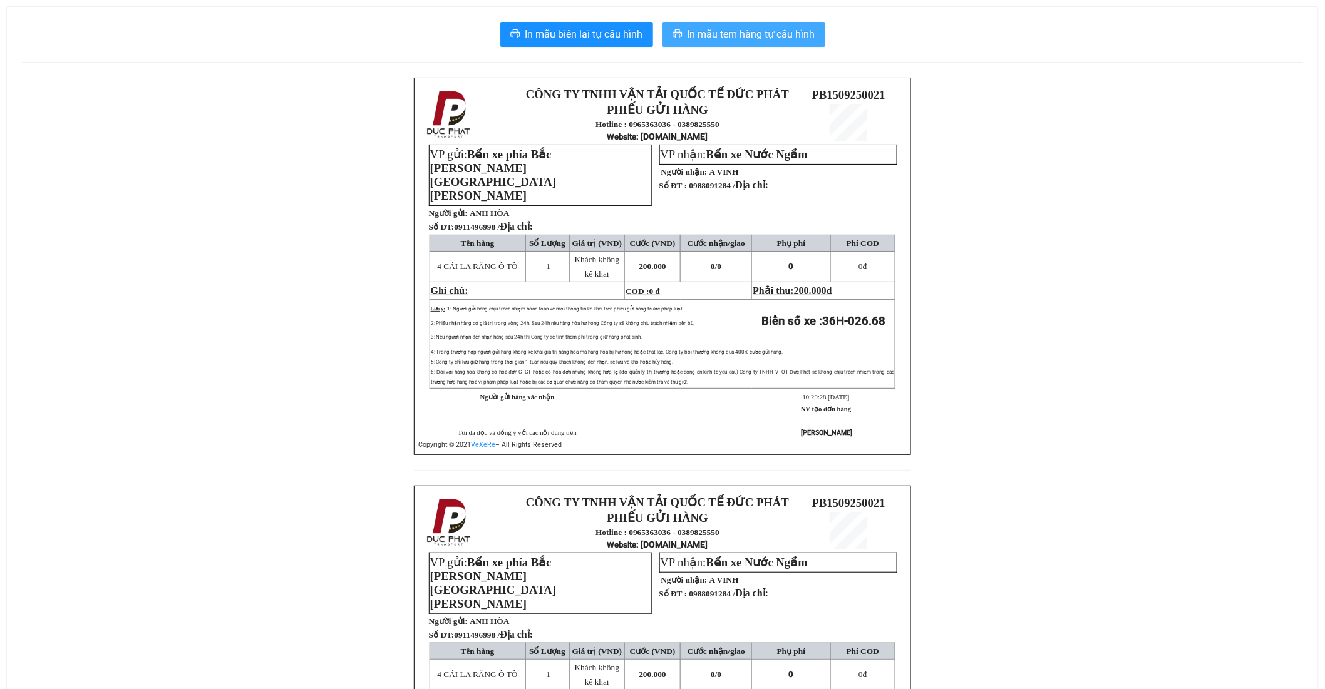
click at [773, 30] on span "In mẫu tem hàng tự cấu hình" at bounding box center [752, 34] width 128 height 16
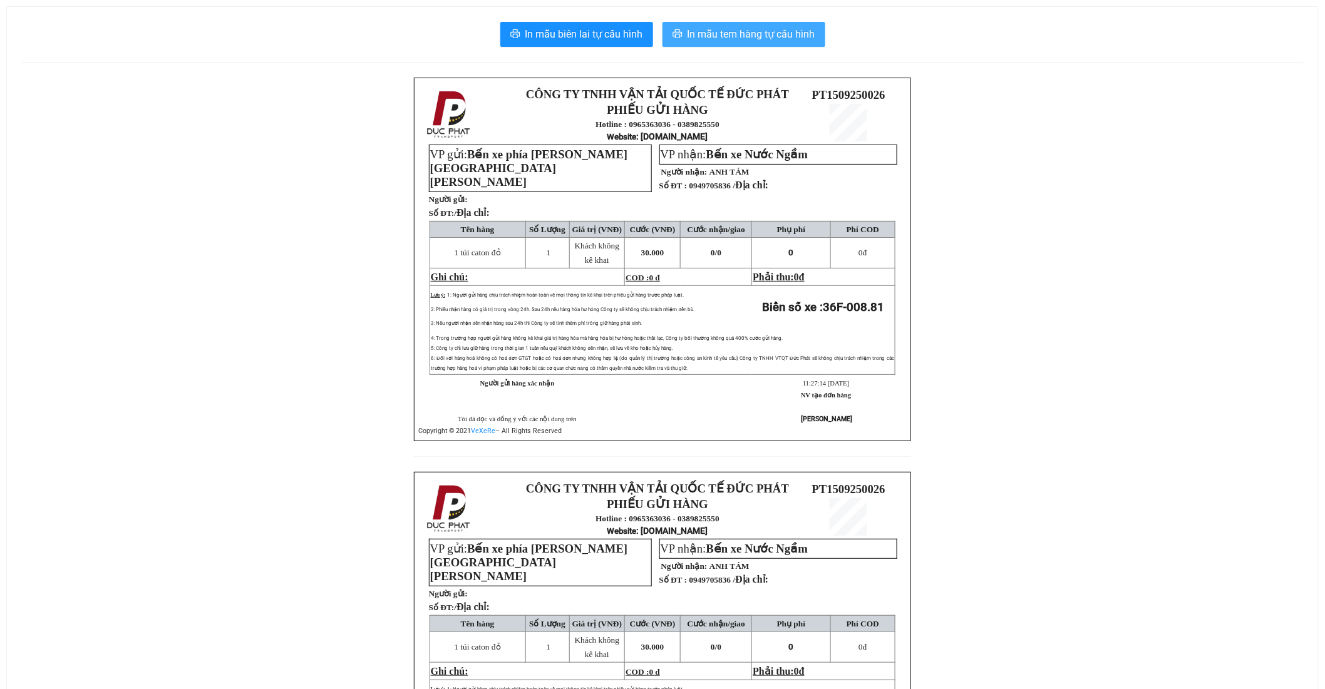
click at [791, 32] on span "In mẫu tem hàng tự cấu hình" at bounding box center [752, 34] width 128 height 16
click at [745, 33] on span "In mẫu tem hàng tự cấu hình" at bounding box center [752, 34] width 128 height 16
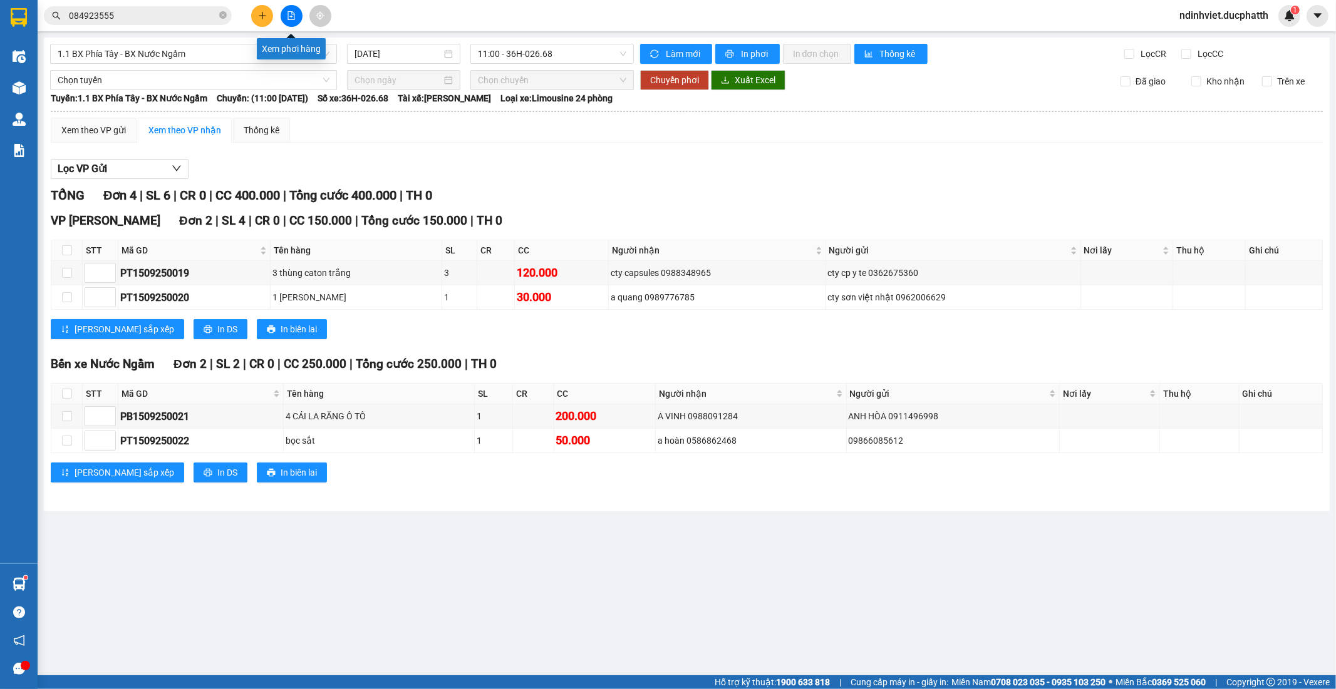
click at [289, 13] on icon "file-add" at bounding box center [291, 15] width 9 height 9
click at [506, 50] on span "11:00 - 36H-026.68" at bounding box center [552, 53] width 148 height 19
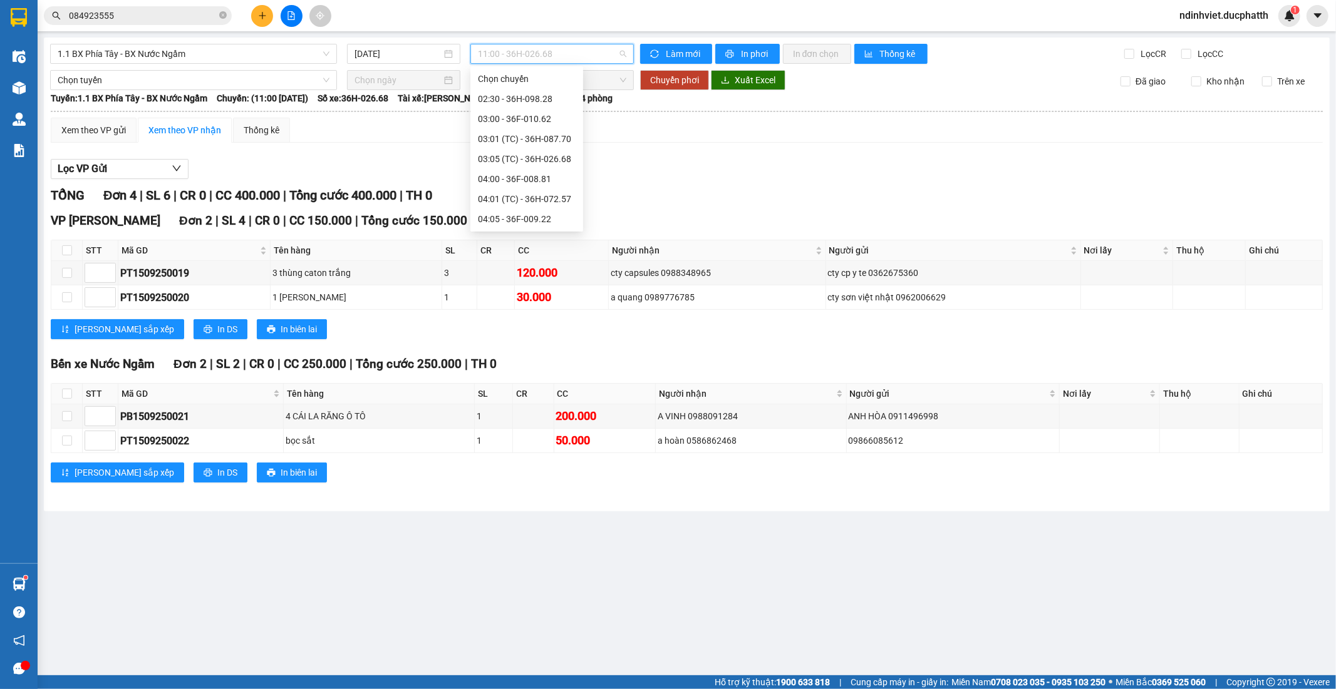
click at [517, 413] on div "12:00 - 36F-008.81" at bounding box center [527, 420] width 98 height 14
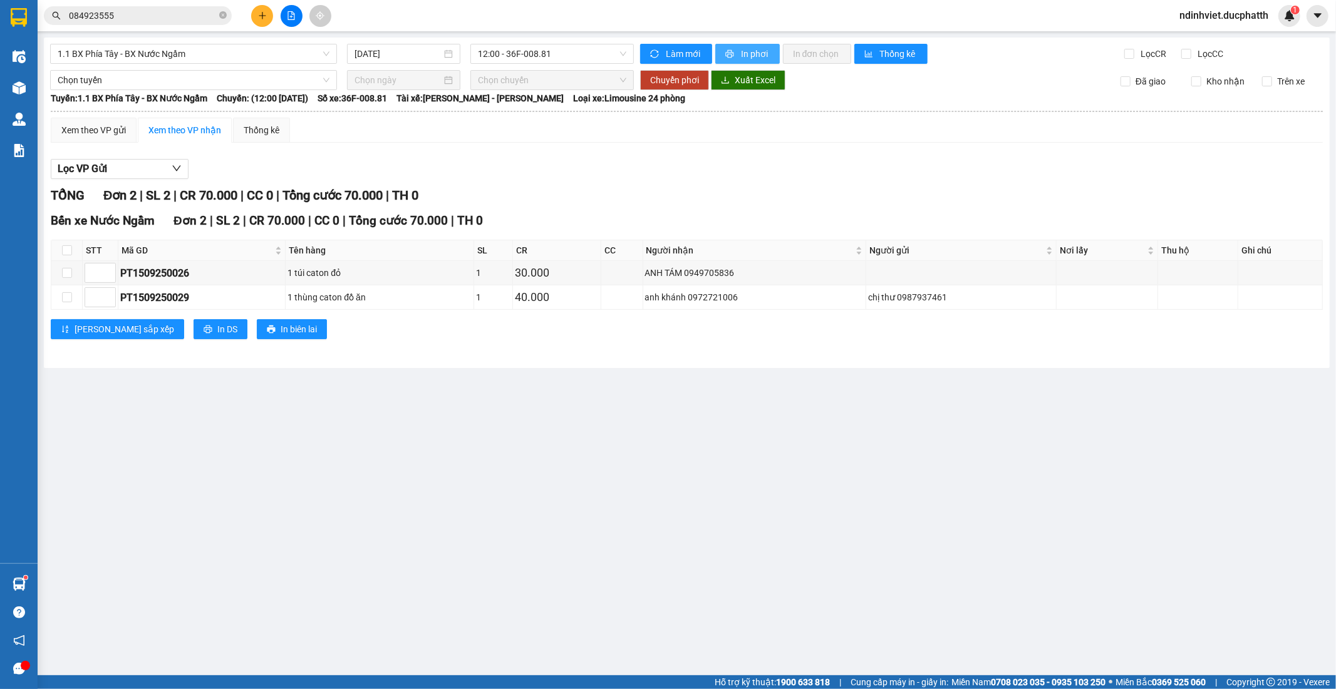
click at [741, 49] on span "In phơi" at bounding box center [755, 54] width 29 height 14
click at [165, 26] on div "Kết quả tìm kiếm ( 46 ) Bộ lọc Mã ĐH Trạng thái Món hàng Thu hộ Tổng cước Chưa …" at bounding box center [122, 16] width 244 height 22
click at [170, 13] on input "084923555" at bounding box center [143, 16] width 148 height 14
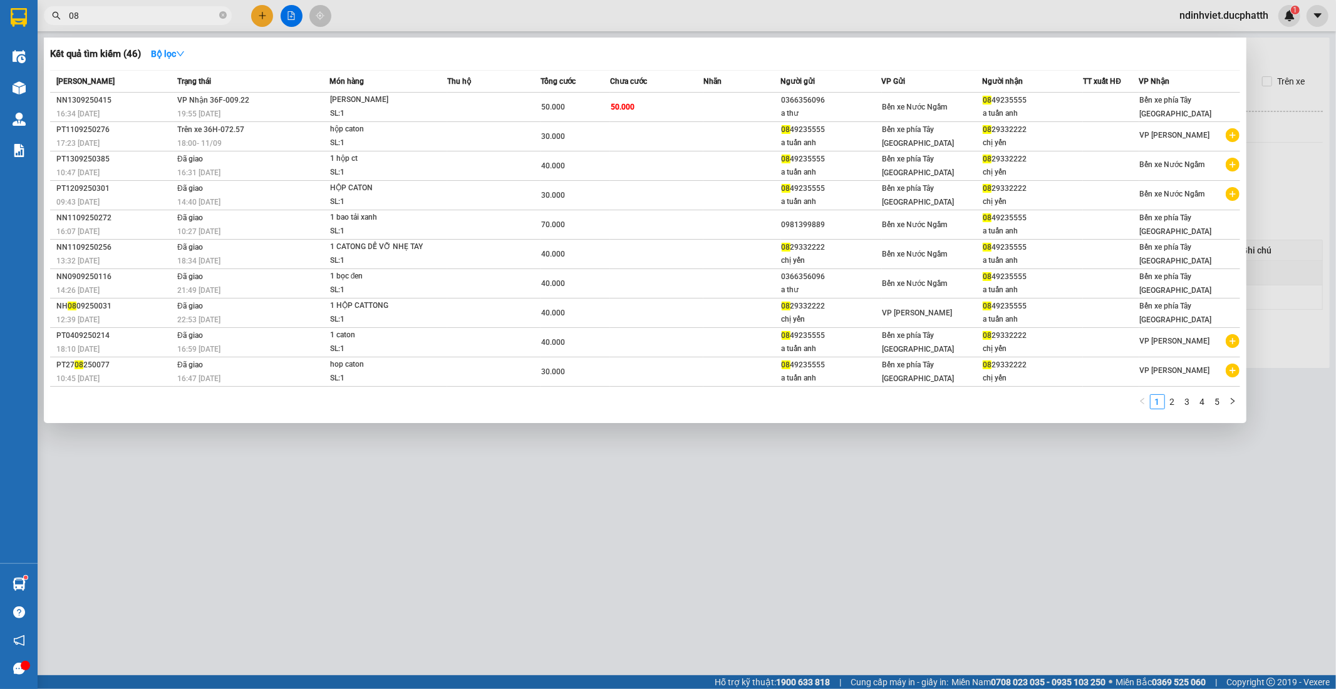
type input "0"
type input "9751"
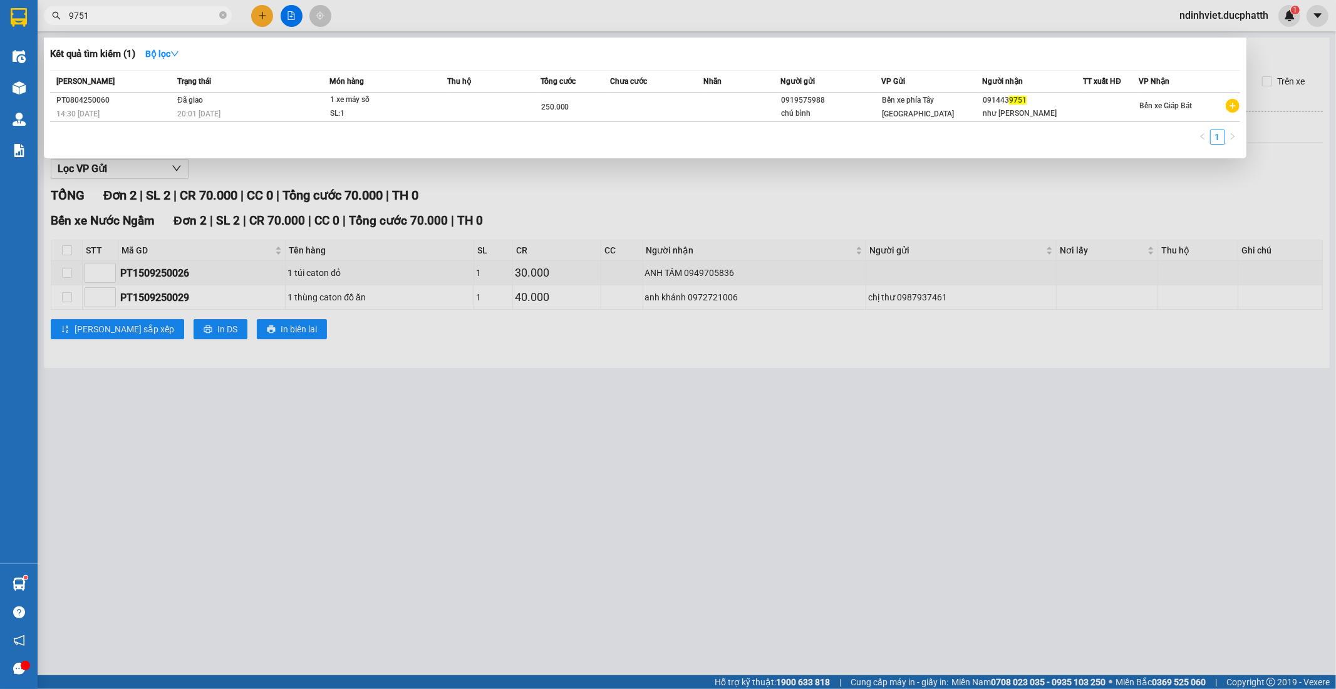
drag, startPoint x: 90, startPoint y: 11, endPoint x: 58, endPoint y: 31, distance: 38.0
click at [58, 27] on div "Kết quả tìm kiếm ( 1 ) Bộ lọc Mã ĐH Trạng thái Món hàng Thu hộ Tổng cước Chưa c…" at bounding box center [122, 16] width 244 height 22
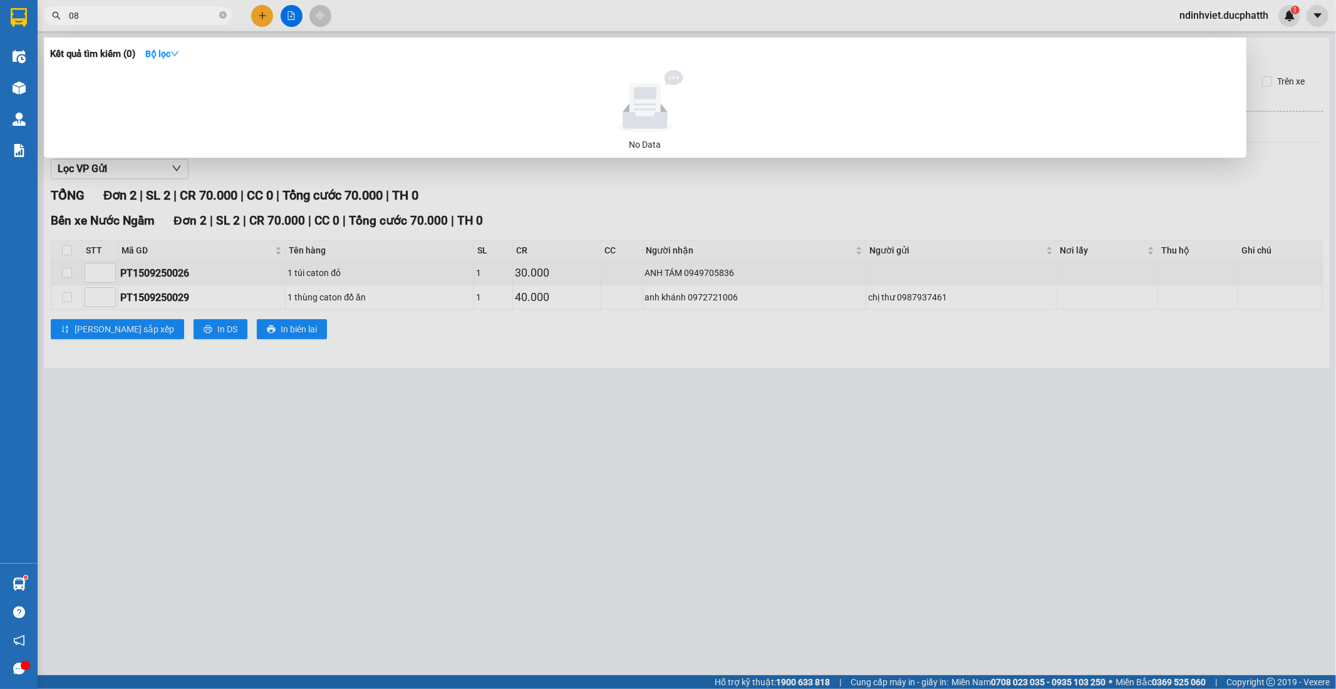
type input "0"
type input "0818749751"
click at [135, 13] on input "0818749751" at bounding box center [143, 16] width 148 height 14
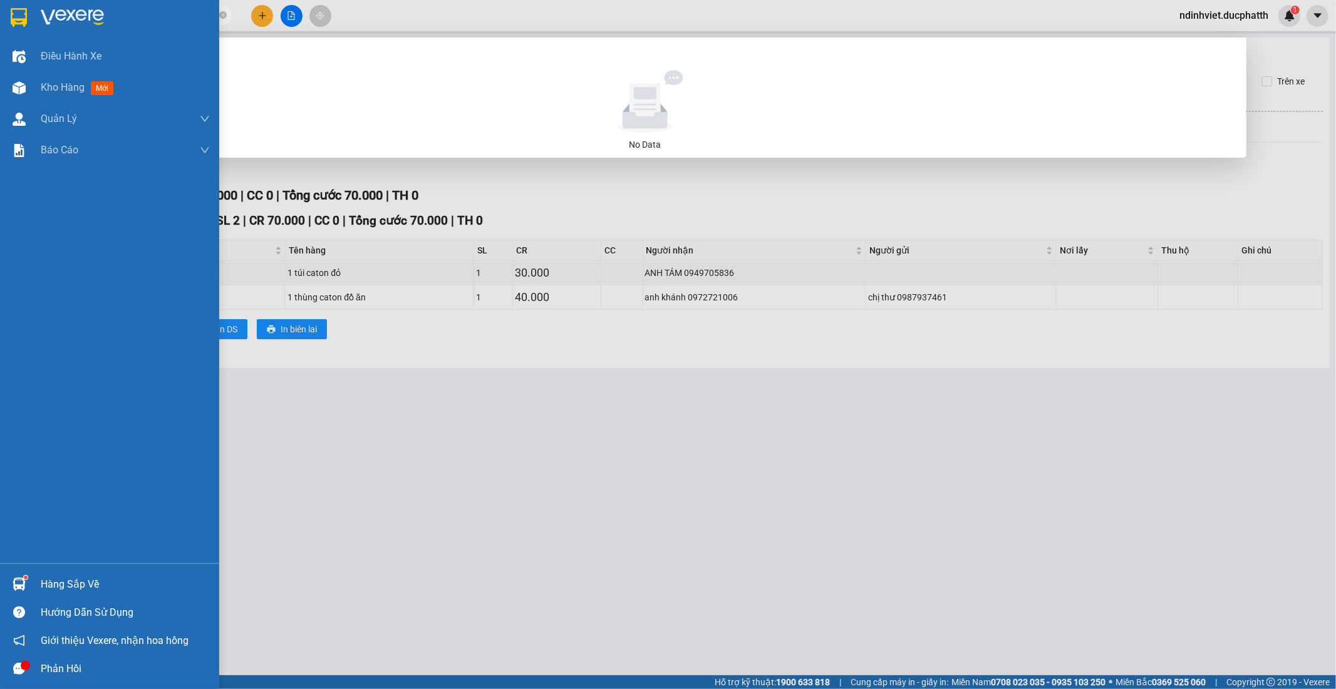
drag, startPoint x: 135, startPoint y: 11, endPoint x: 0, endPoint y: 26, distance: 135.5
click at [0, 26] on section "Kết quả tìm kiếm ( 0 ) Bộ lọc No Data 0818749751 ndinhviet.ducphatth 1 Điều hàn…" at bounding box center [668, 344] width 1336 height 689
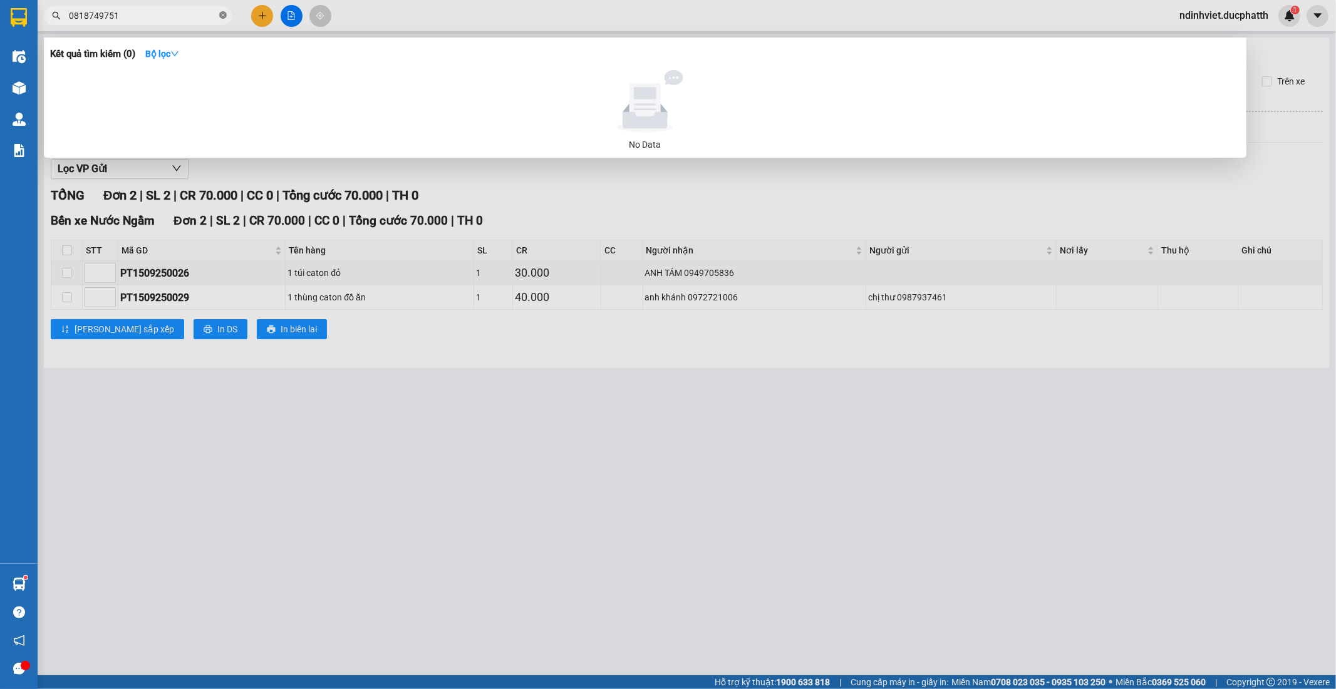
click at [223, 15] on icon "close-circle" at bounding box center [223, 15] width 8 height 8
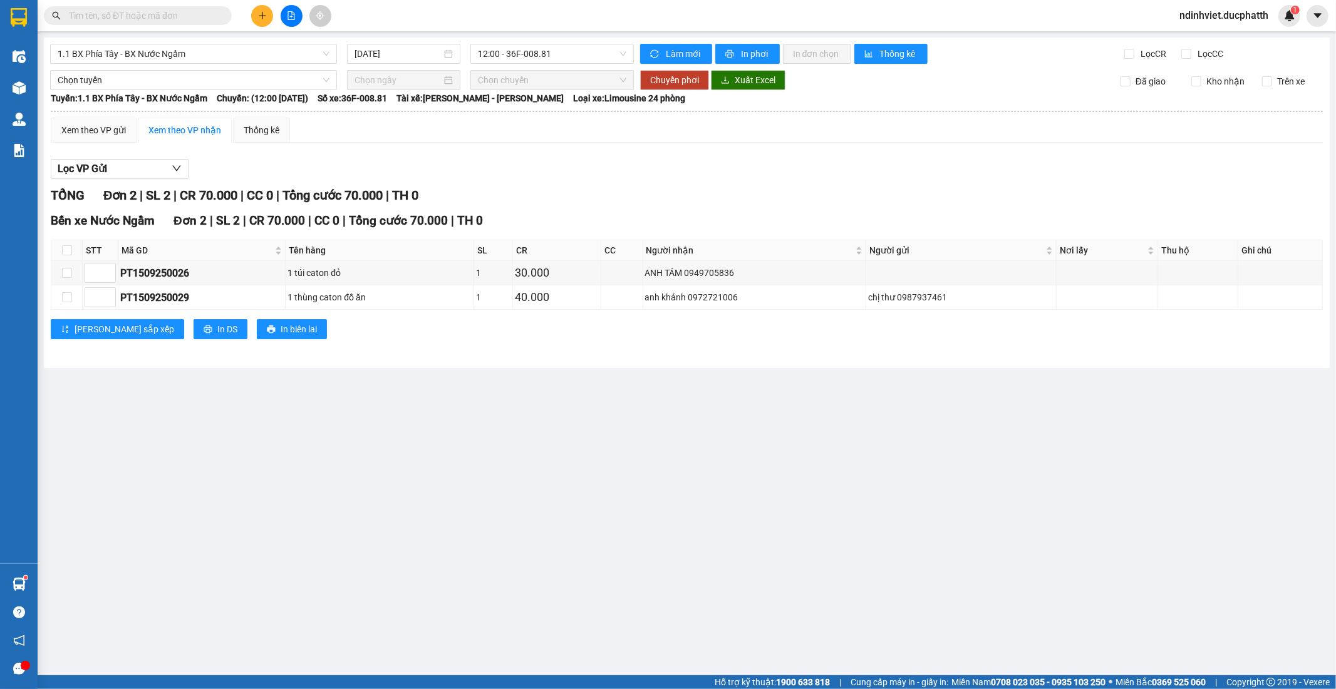
click at [106, 17] on input "text" at bounding box center [143, 16] width 148 height 14
click at [108, 14] on input "text" at bounding box center [143, 16] width 148 height 14
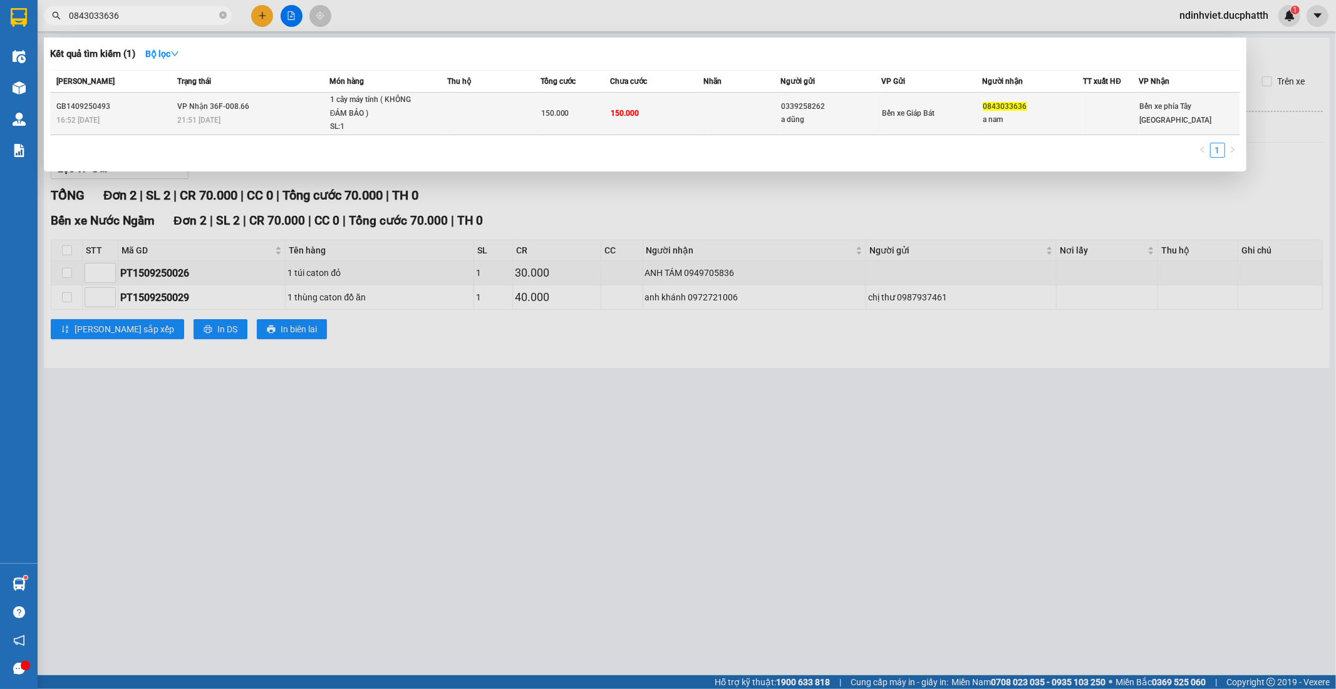
type input "0843033636"
click at [322, 111] on td "VP Nhận 36F-008.66 21:51 - 14/09" at bounding box center [251, 114] width 155 height 43
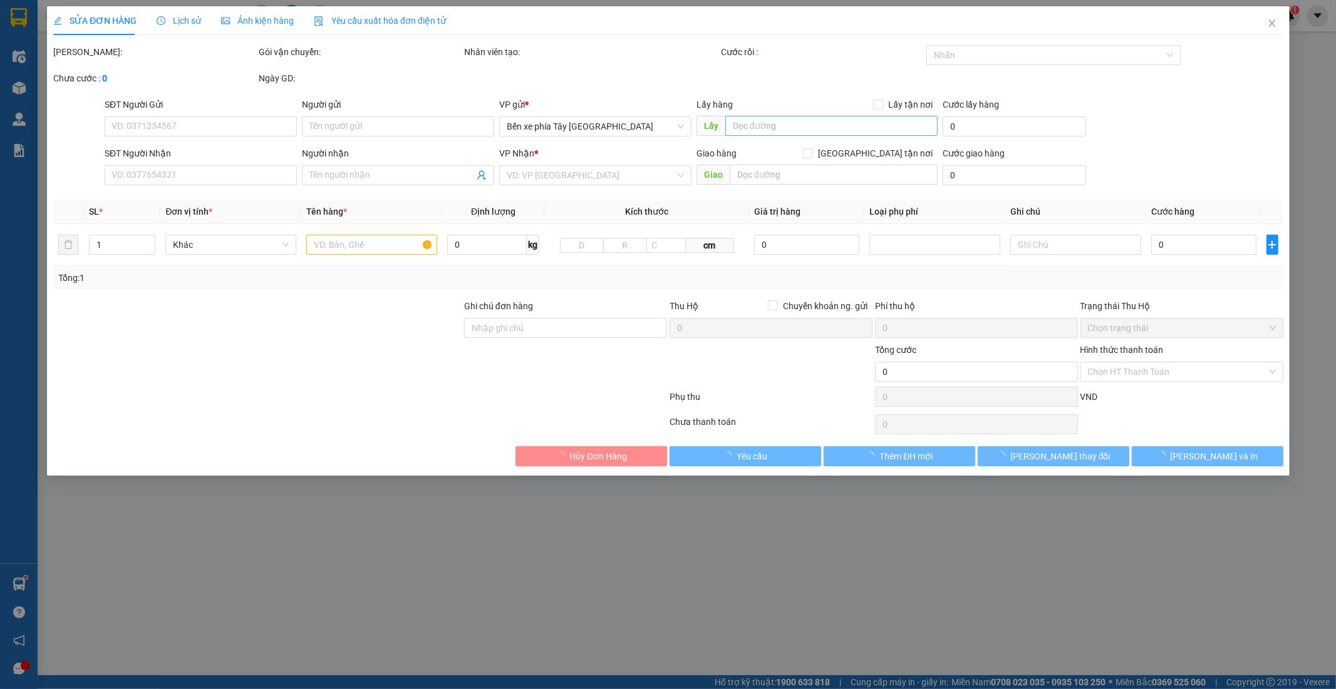
type input "0339258262"
type input "a dũng"
type input "0843033636"
type input "a nam"
type input "150.000"
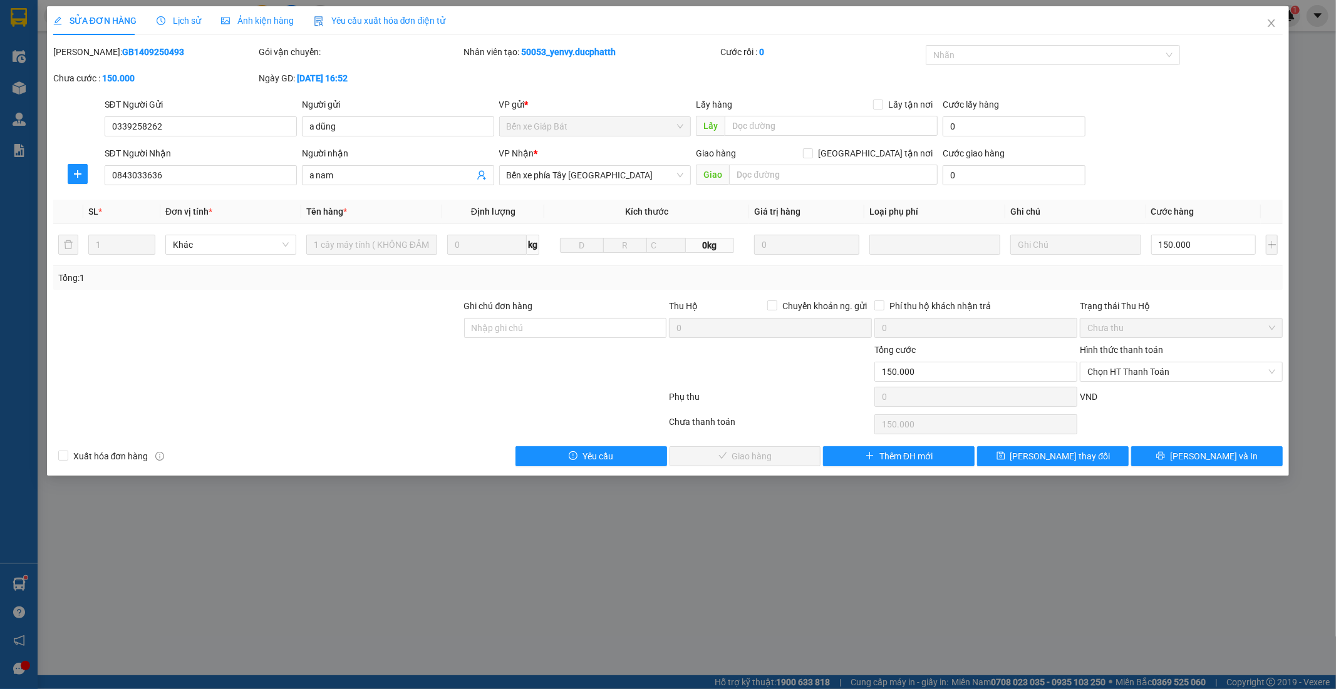
click at [1212, 121] on div "SĐT Người Gửi 0339258262 Người gửi a dũng VP gửi * Bến xe Giáp Bát Lấy hàng Lấy…" at bounding box center [694, 120] width 1184 height 44
click at [1157, 364] on span "Chọn HT Thanh Toán" at bounding box center [1181, 372] width 188 height 19
click at [1113, 432] on div "Chuyển khoản" at bounding box center [1182, 437] width 188 height 14
type input "0"
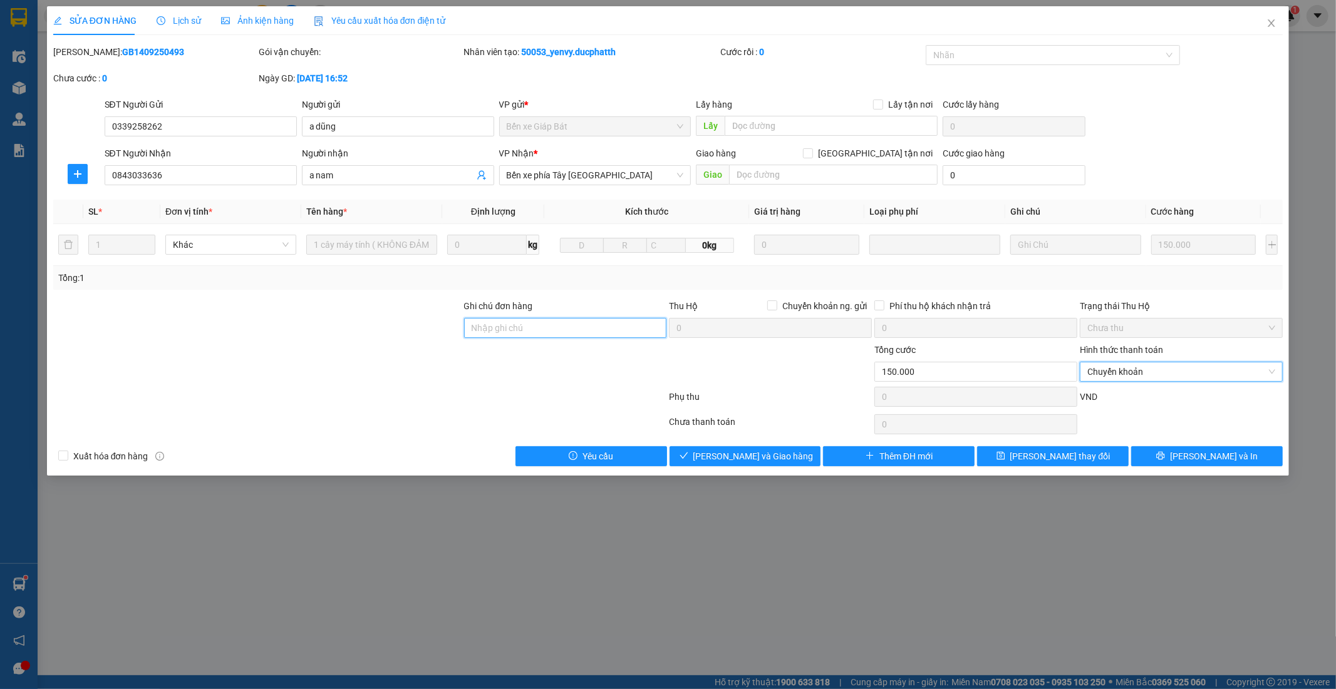
click at [546, 323] on input "Ghi chú đơn hàng" at bounding box center [565, 328] width 203 height 20
type input "12h42 15/9 vtb dang minh nam"
click at [746, 454] on span "Lưu và Giao hàng" at bounding box center [753, 457] width 120 height 14
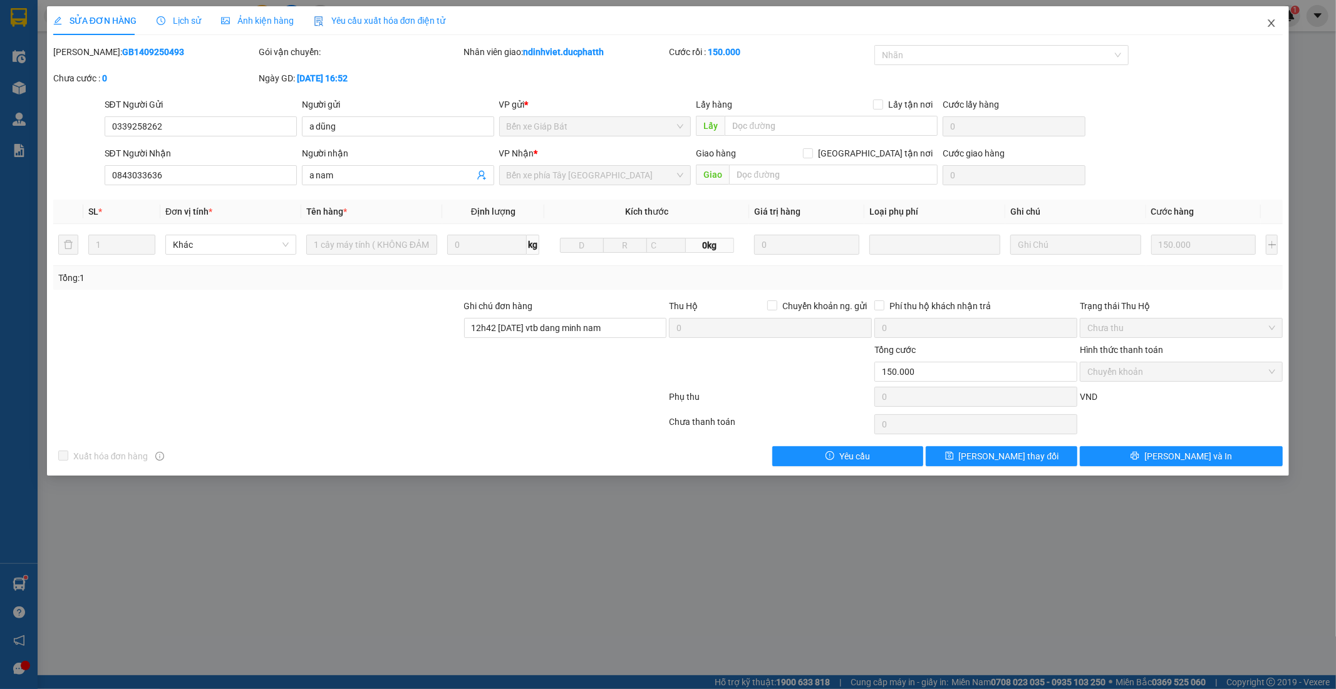
click at [1273, 18] on span "Close" at bounding box center [1271, 23] width 35 height 35
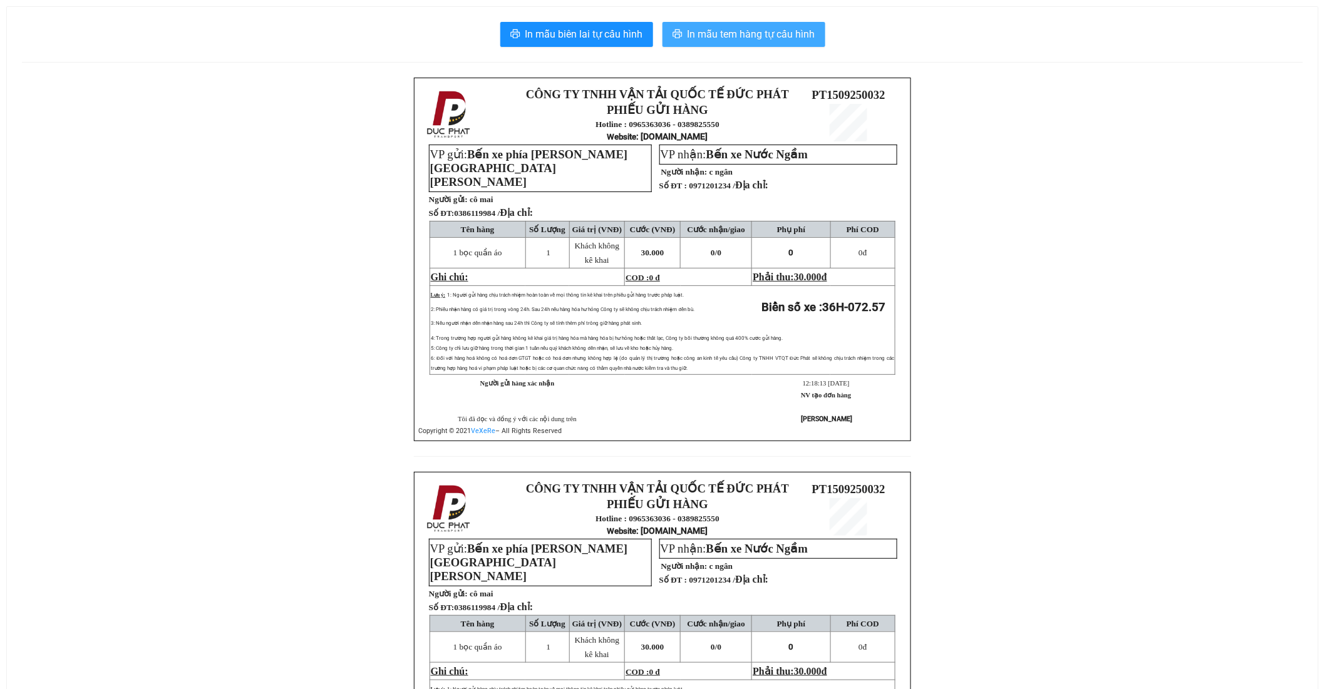
click at [724, 35] on span "In mẫu tem hàng tự cấu hình" at bounding box center [752, 34] width 128 height 16
click at [767, 28] on span "In mẫu tem hàng tự cấu hình" at bounding box center [752, 34] width 128 height 16
